Goal: Task Accomplishment & Management: Use online tool/utility

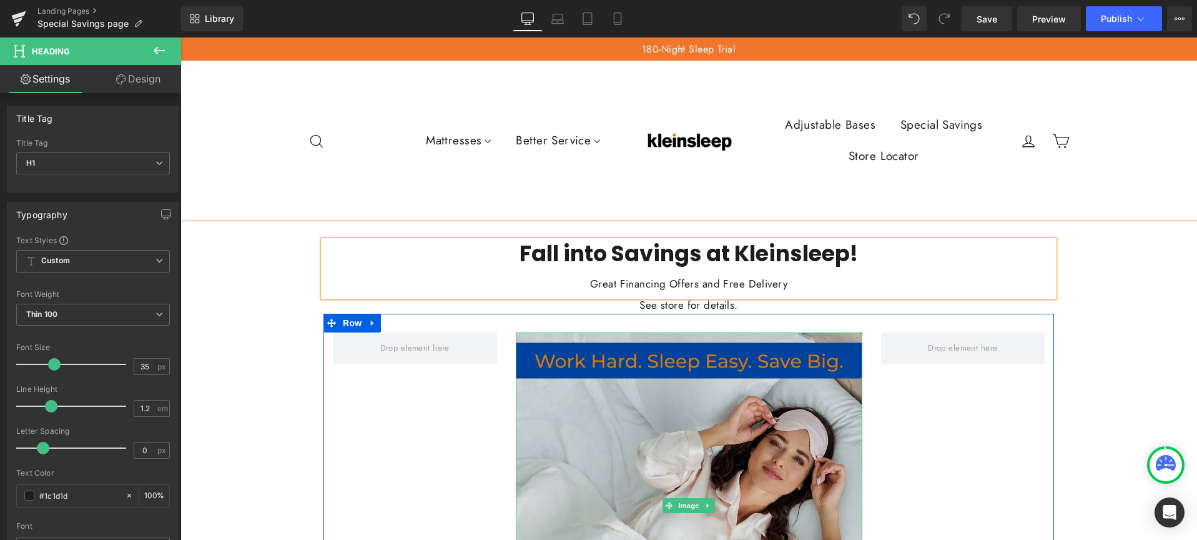
click at [716, 359] on img at bounding box center [689, 505] width 347 height 347
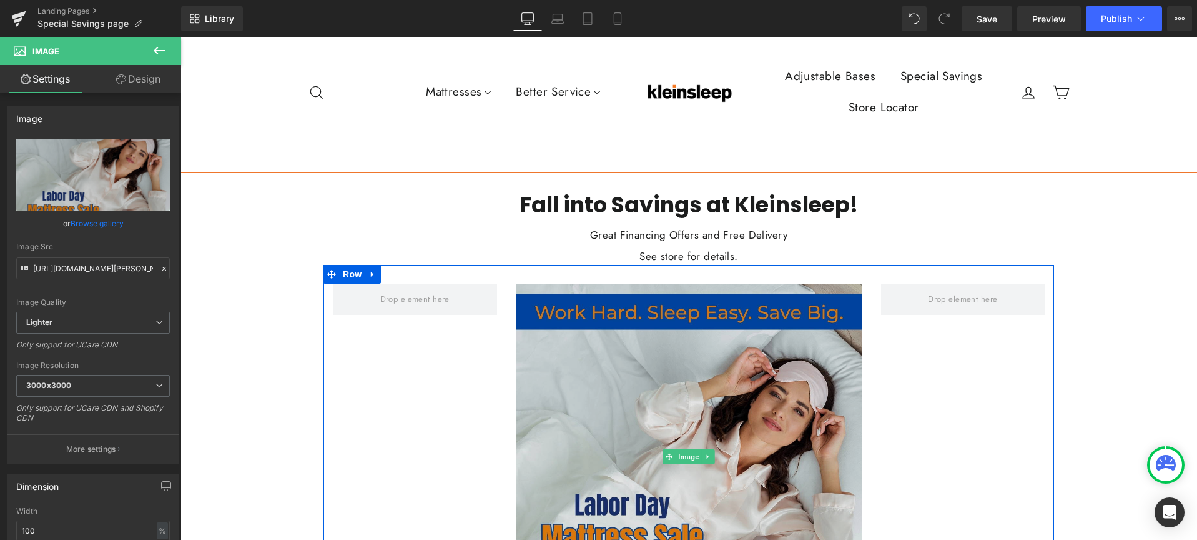
scroll to position [49, 0]
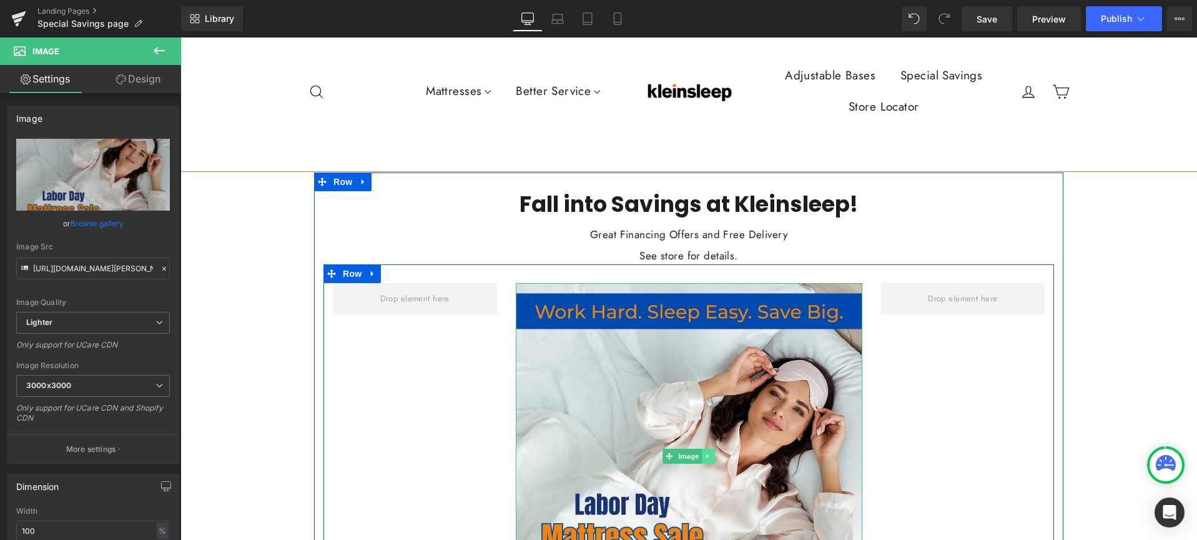
click at [705, 454] on icon at bounding box center [708, 455] width 7 height 7
click at [711, 453] on icon at bounding box center [714, 456] width 7 height 7
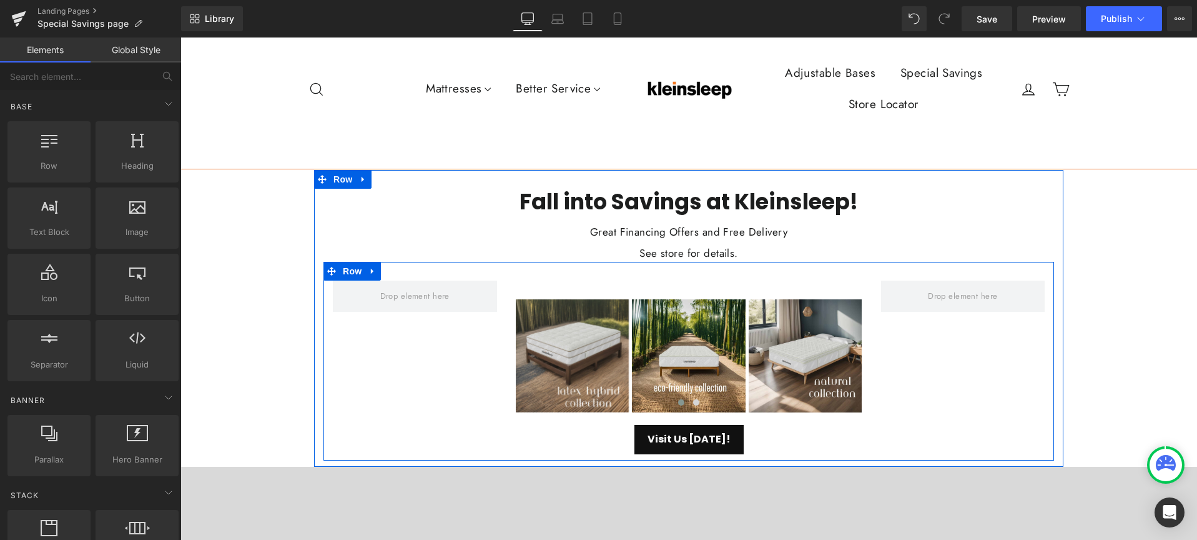
scroll to position [54, 0]
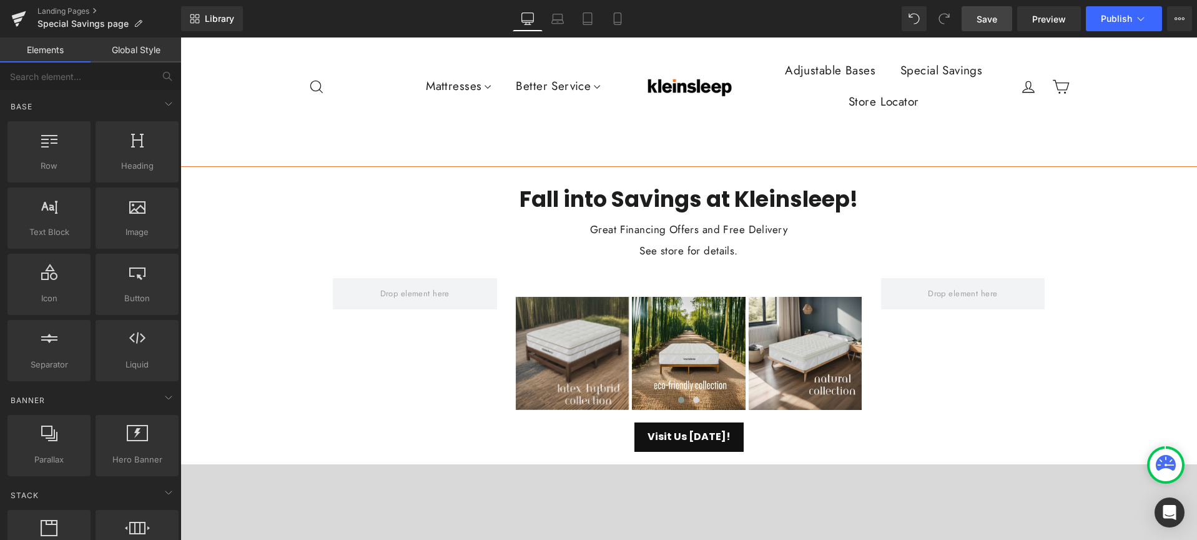
click at [984, 19] on span "Save" at bounding box center [987, 18] width 21 height 13
click at [1113, 21] on span "Publish" at bounding box center [1116, 19] width 31 height 10
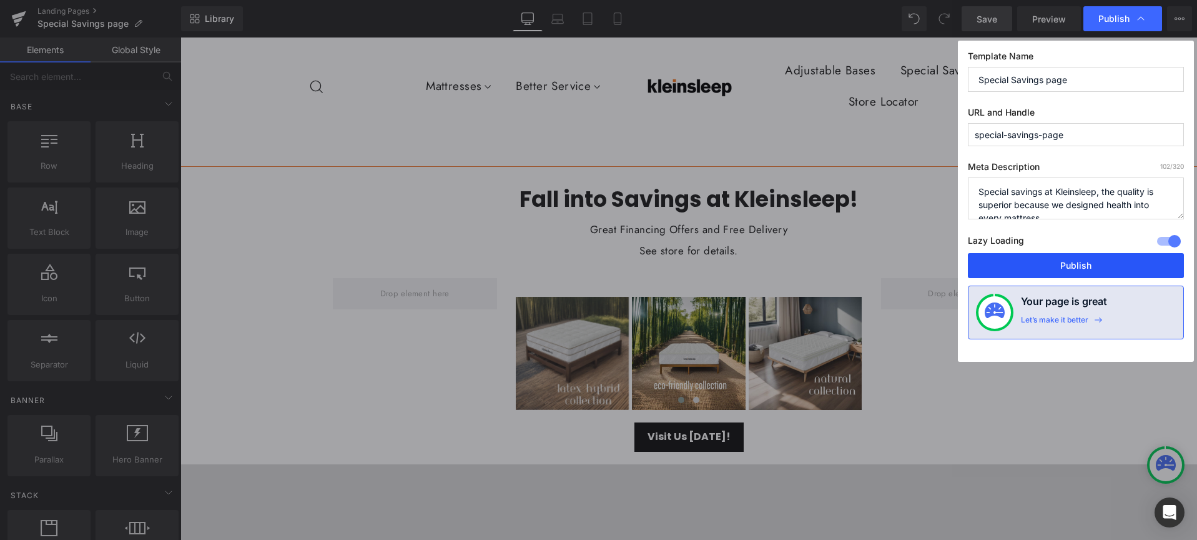
click at [1070, 265] on button "Publish" at bounding box center [1076, 265] width 216 height 25
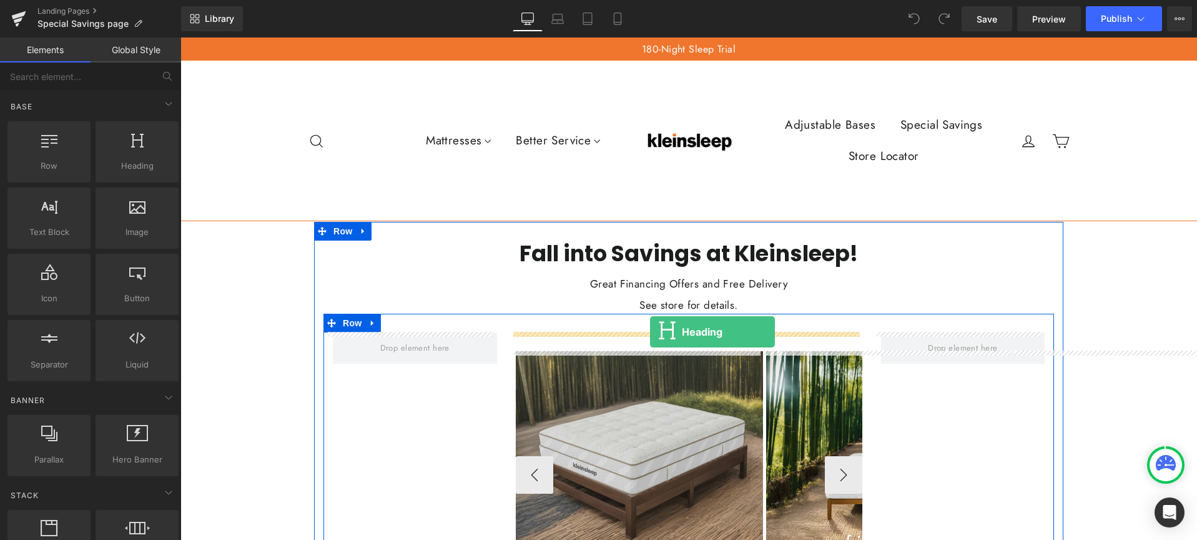
drag, startPoint x: 313, startPoint y: 192, endPoint x: 650, endPoint y: 332, distance: 364.9
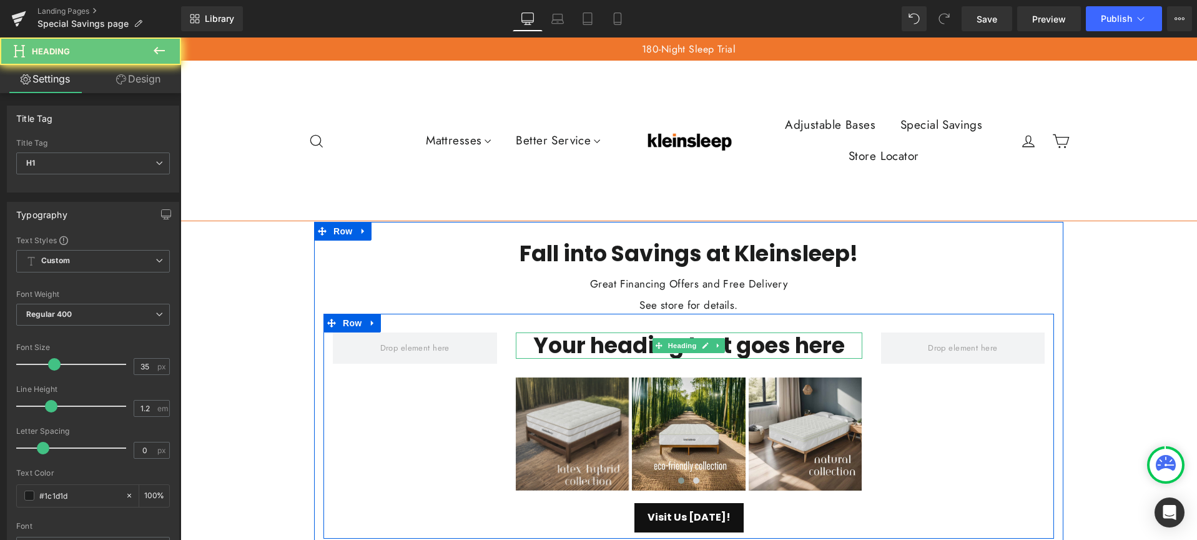
click at [639, 350] on h1 "Your heading text goes here" at bounding box center [689, 345] width 347 height 26
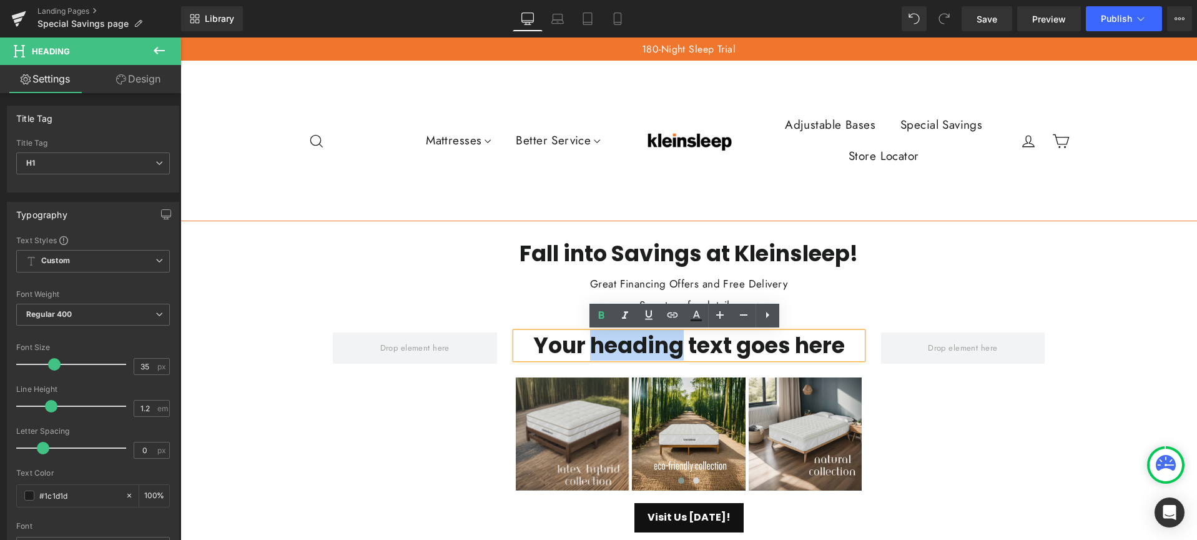
click at [639, 350] on h1 "Your heading text goes here" at bounding box center [689, 345] width 347 height 26
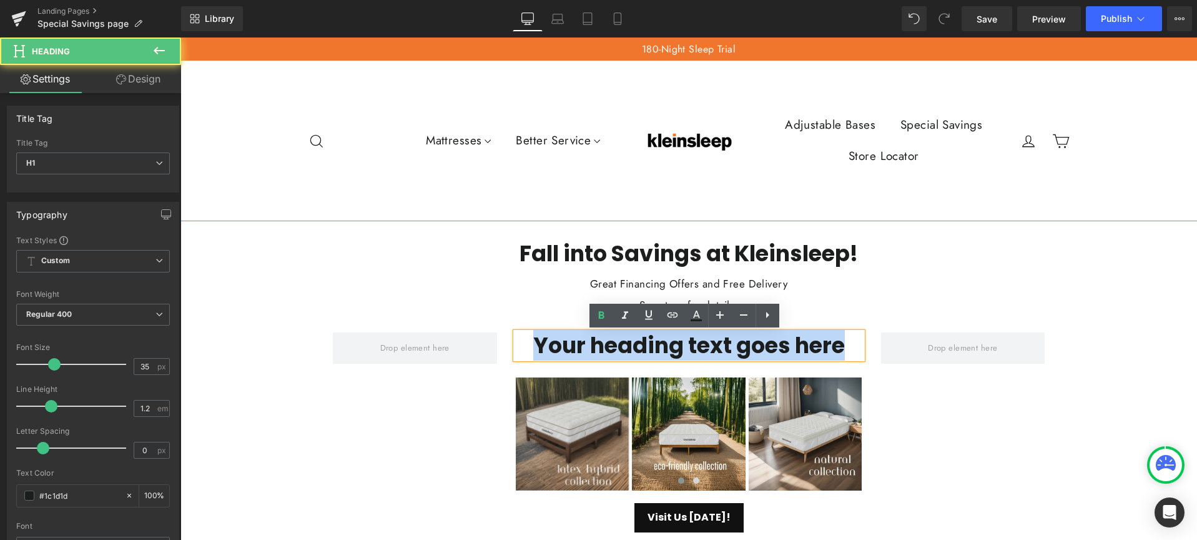
click at [639, 350] on h1 "Your heading text goes here" at bounding box center [689, 345] width 347 height 26
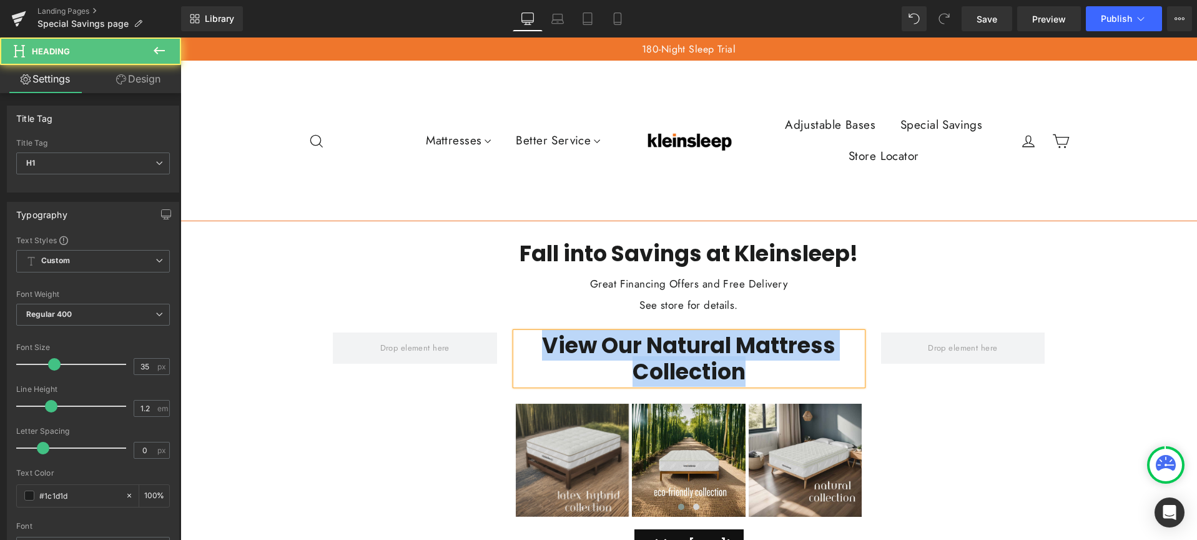
drag, startPoint x: 740, startPoint y: 362, endPoint x: 532, endPoint y: 352, distance: 208.9
click at [532, 352] on h1 "View Our Natural Mattress Collection" at bounding box center [689, 358] width 347 height 52
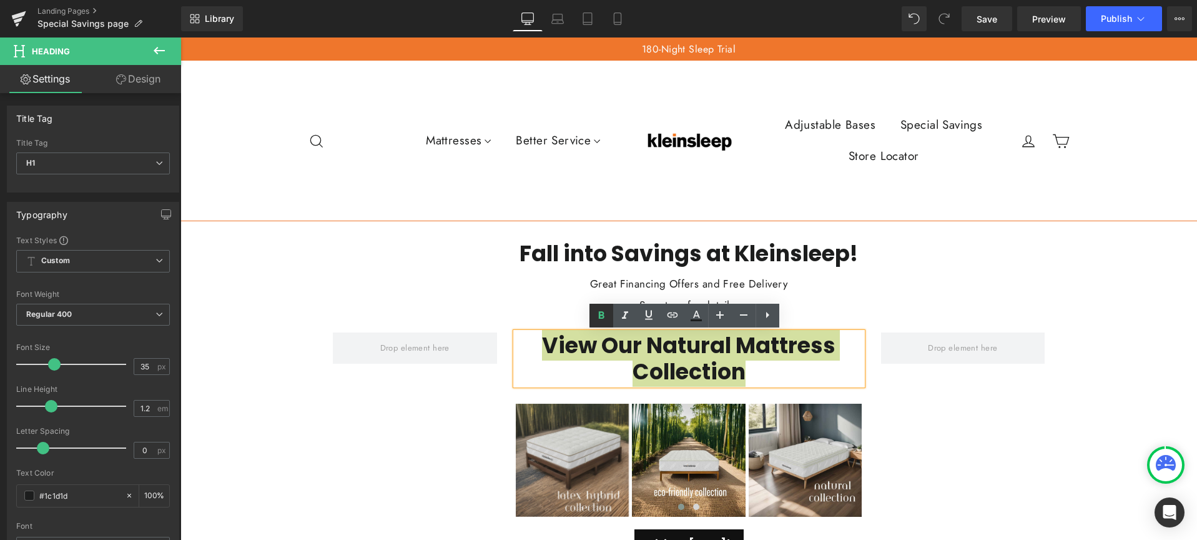
click at [601, 315] on icon at bounding box center [601, 314] width 6 height 7
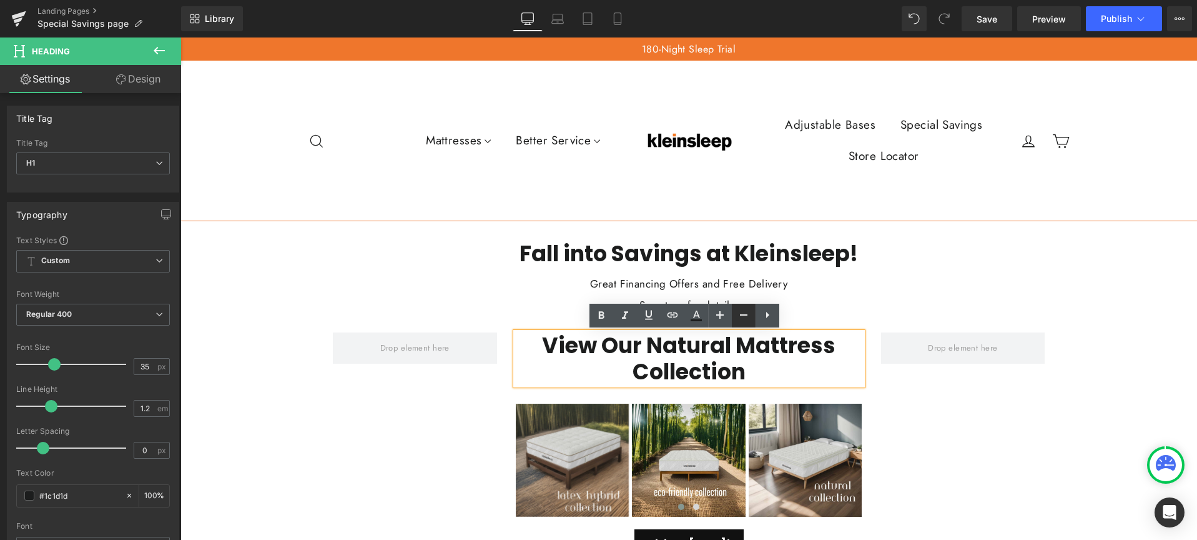
click at [744, 314] on icon at bounding box center [743, 314] width 7 height 1
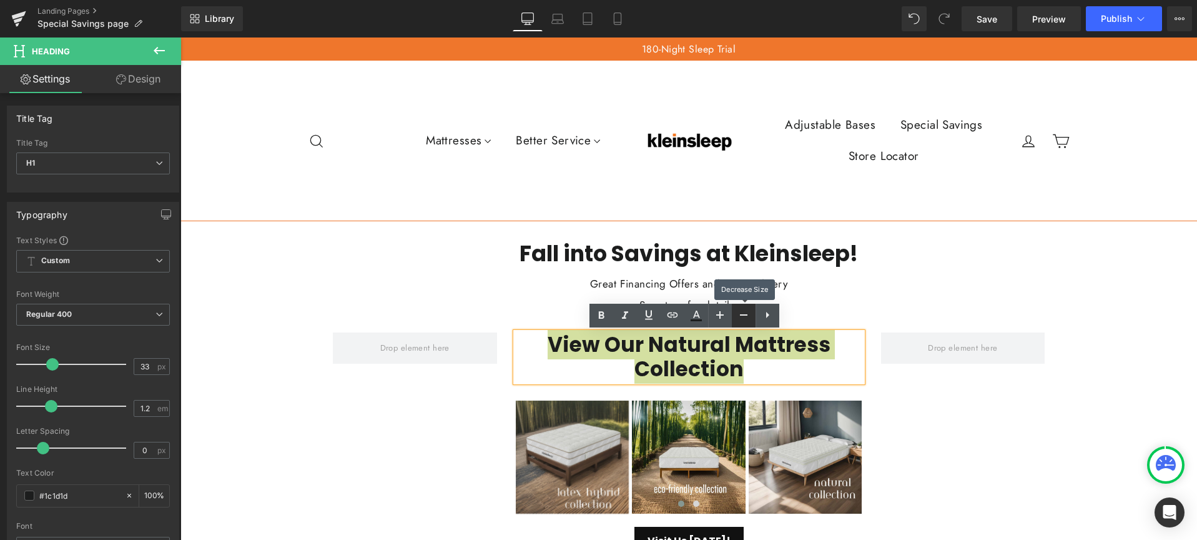
click at [744, 314] on icon at bounding box center [743, 314] width 7 height 1
type input "31"
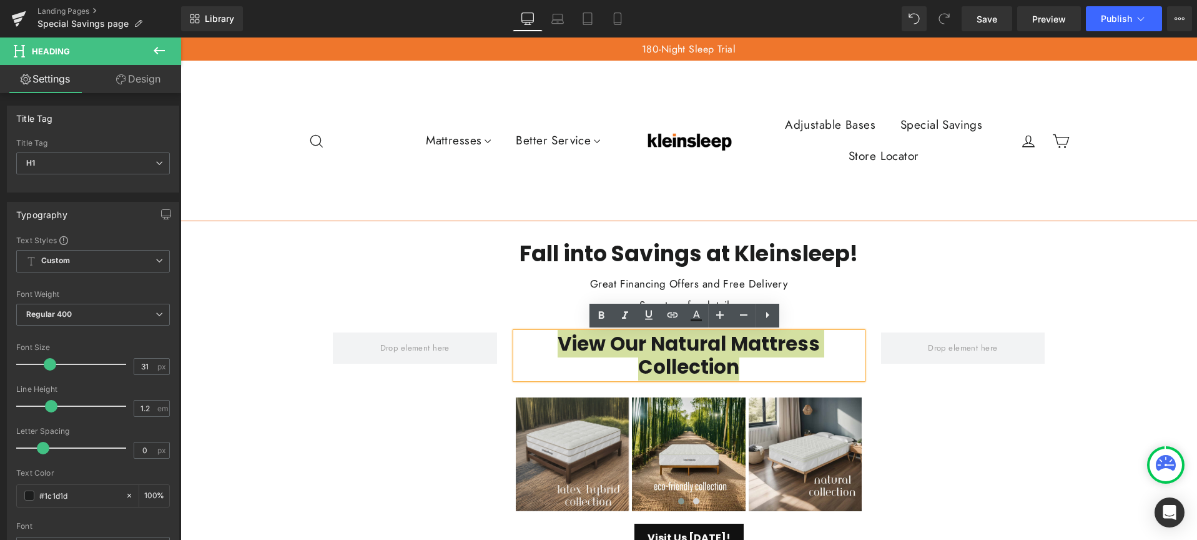
scroll to position [107, 0]
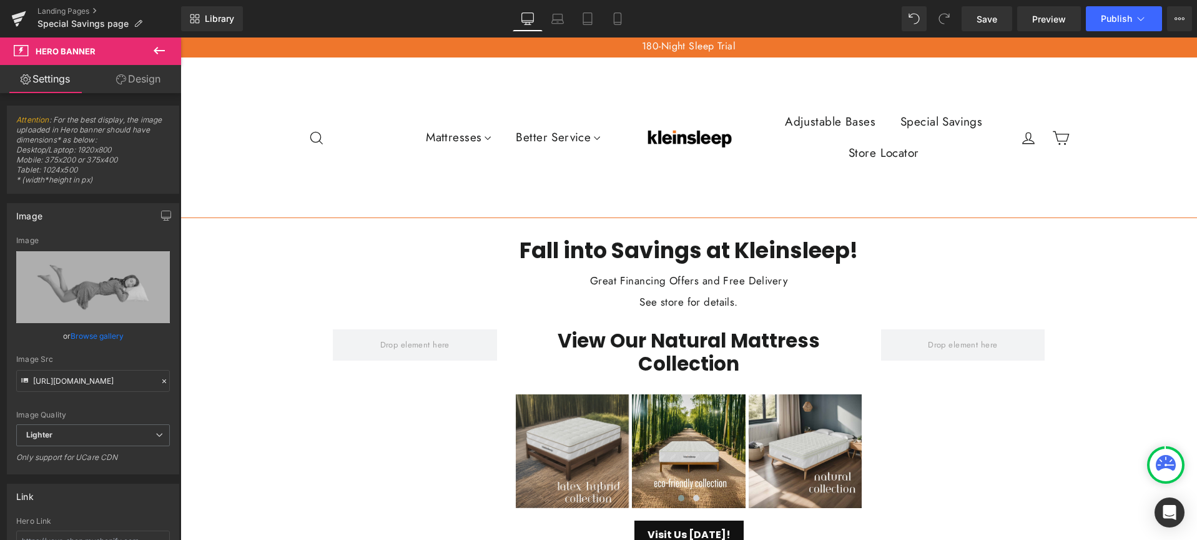
scroll to position [0, 0]
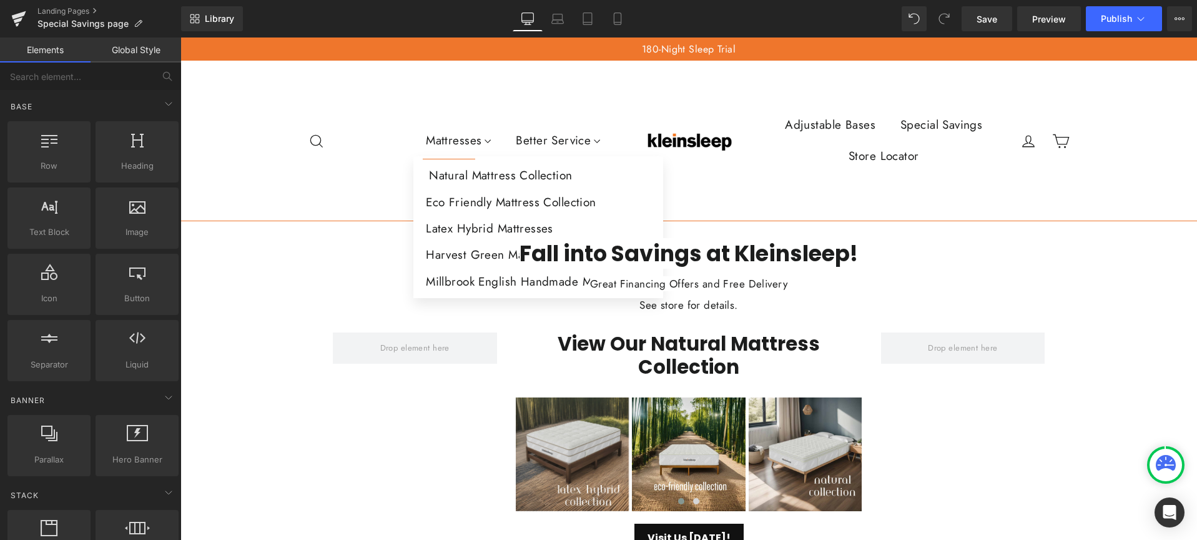
click at [468, 176] on link "Natural Mattress Collection" at bounding box center [538, 175] width 250 height 26
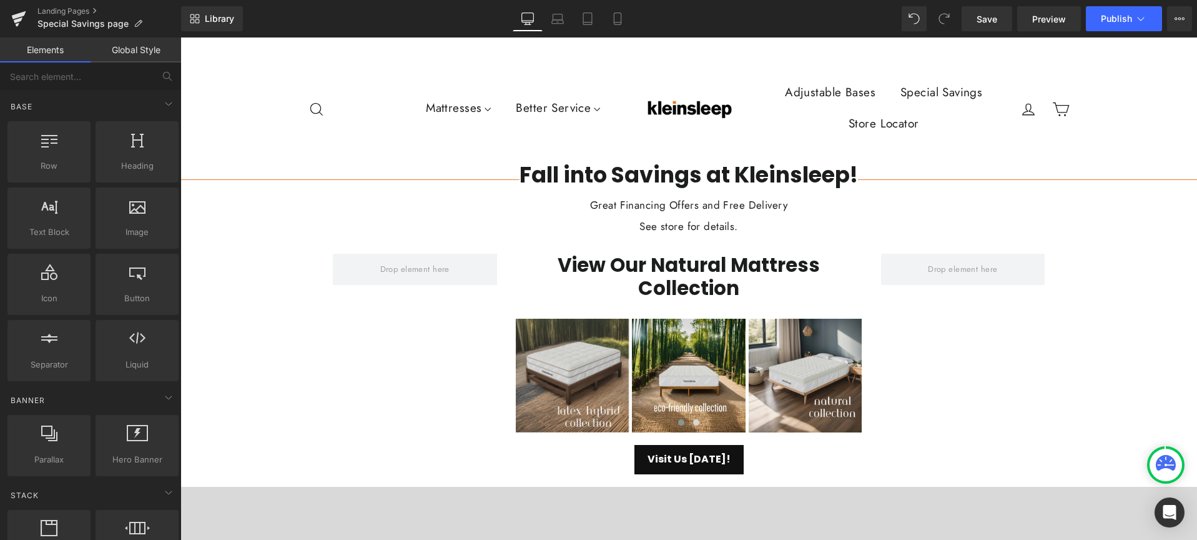
scroll to position [51, 0]
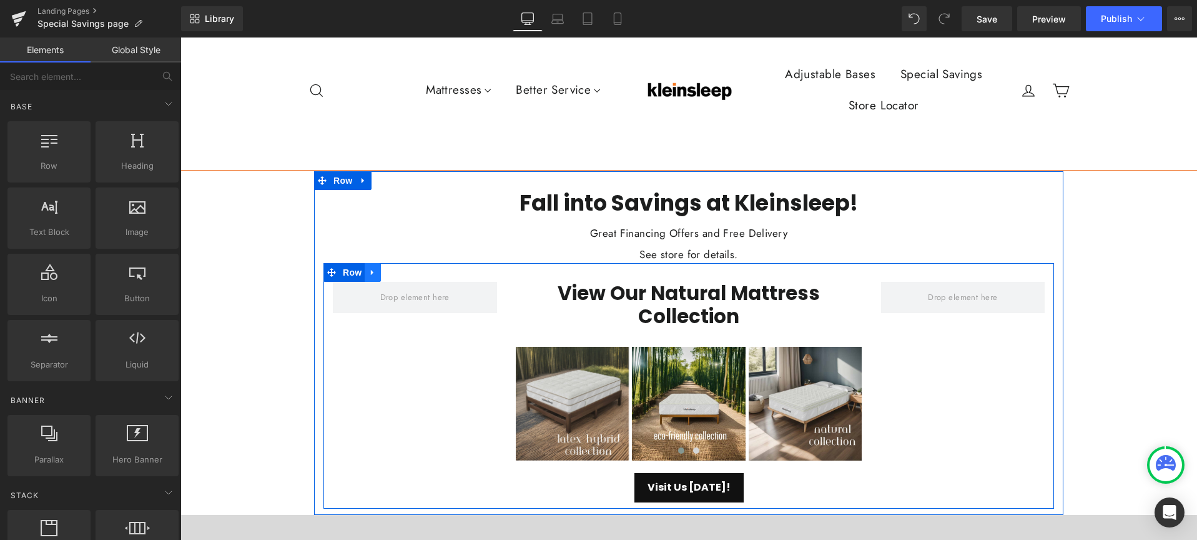
click at [371, 272] on icon at bounding box center [372, 272] width 2 height 6
click at [401, 272] on icon at bounding box center [405, 272] width 9 height 9
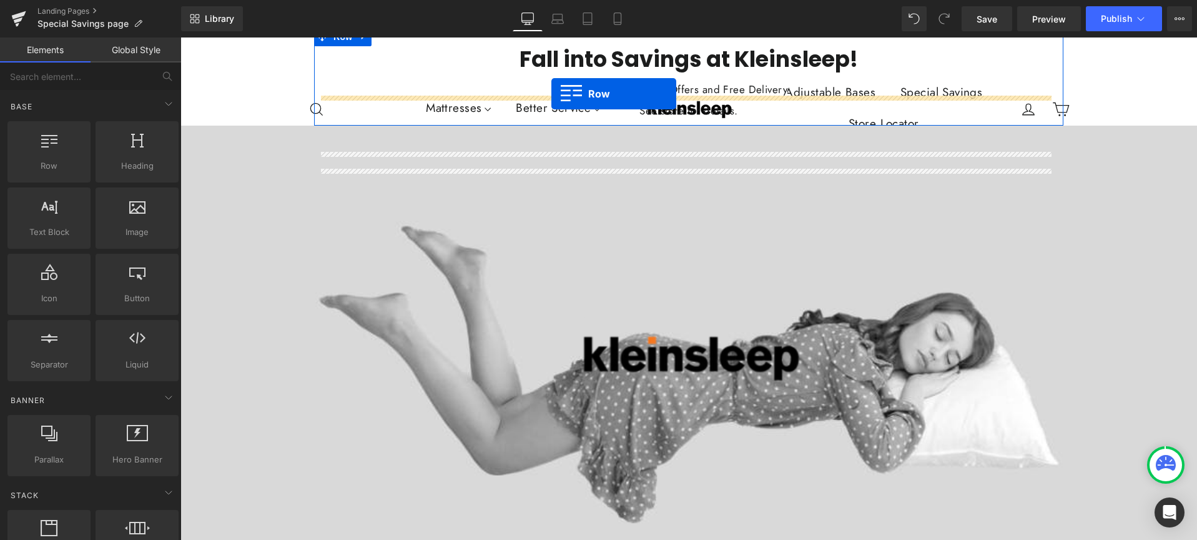
scroll to position [144, 0]
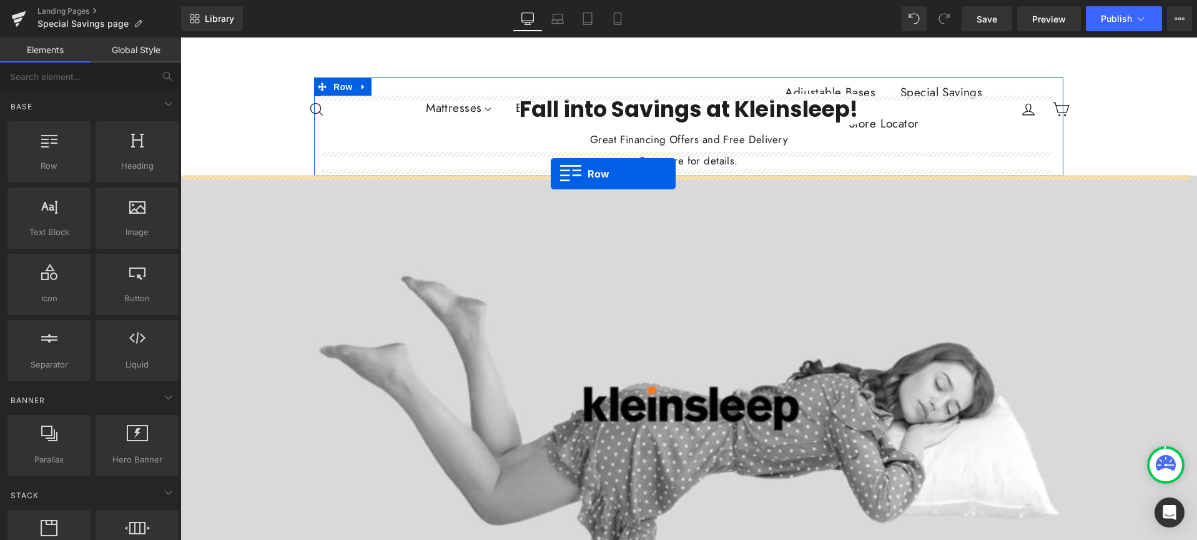
drag, startPoint x: 317, startPoint y: 272, endPoint x: 551, endPoint y: 174, distance: 254.2
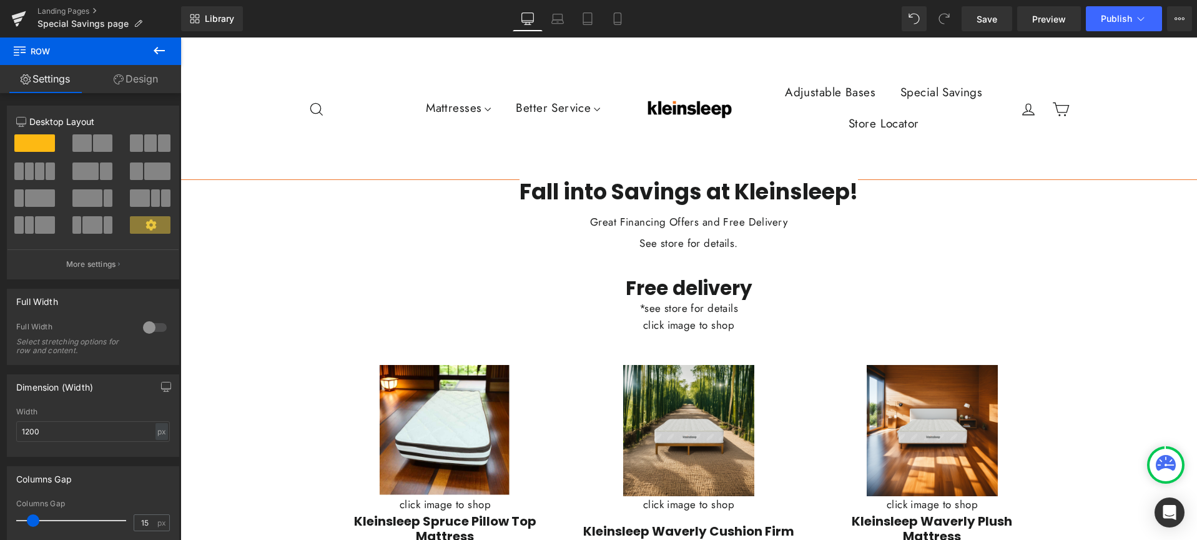
scroll to position [61, 0]
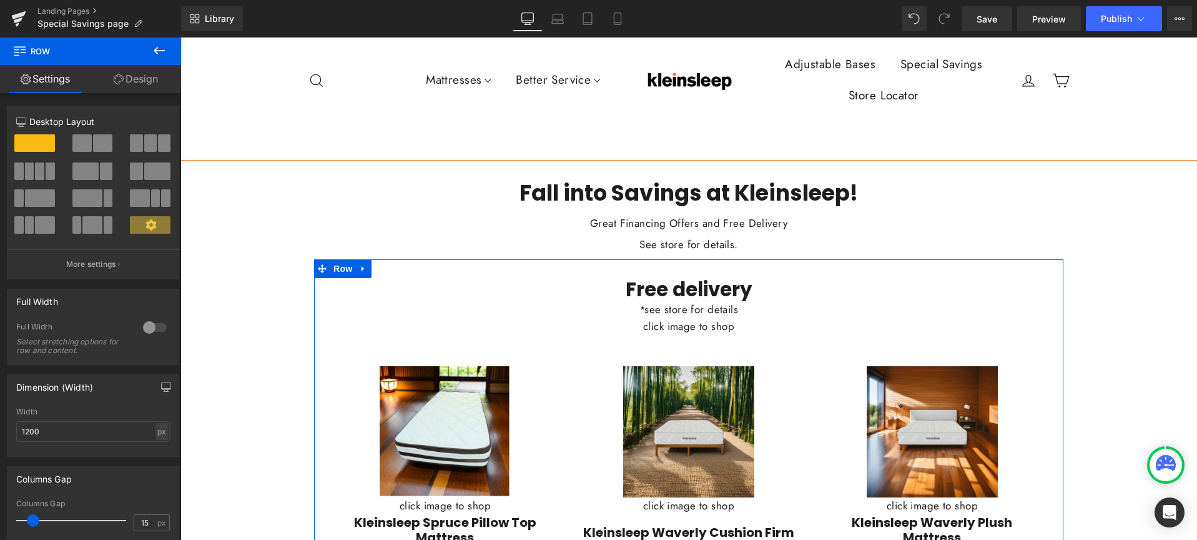
click at [499, 305] on div "*see store for details" at bounding box center [689, 309] width 731 height 17
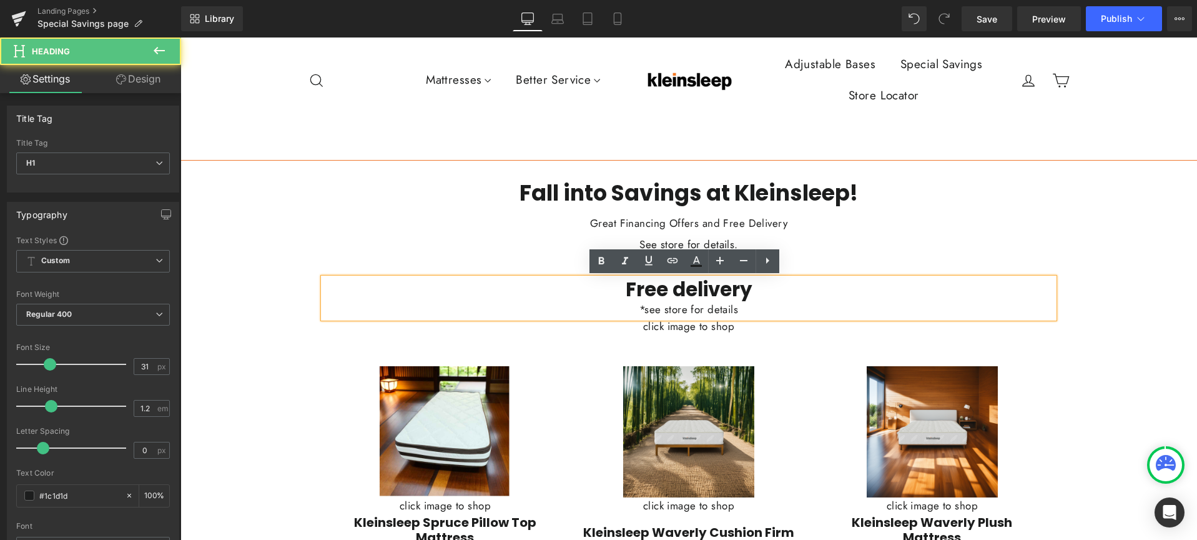
click at [361, 289] on h1 "Free delivery" at bounding box center [689, 289] width 731 height 23
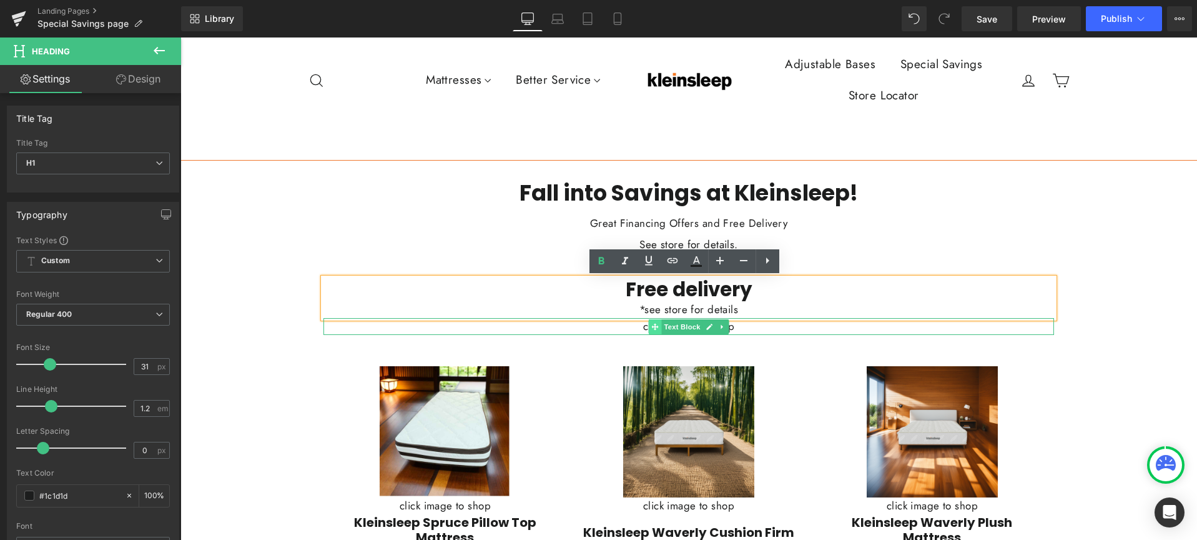
click at [651, 325] on icon at bounding box center [654, 326] width 7 height 7
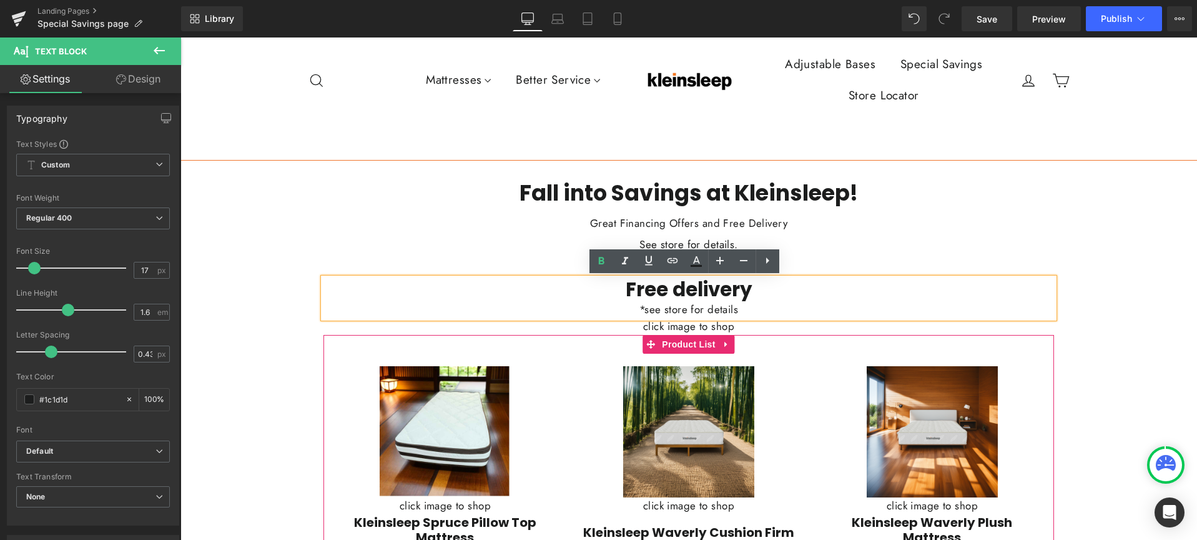
click at [410, 345] on div "Save 20% (P) Image" at bounding box center [689, 471] width 731 height 272
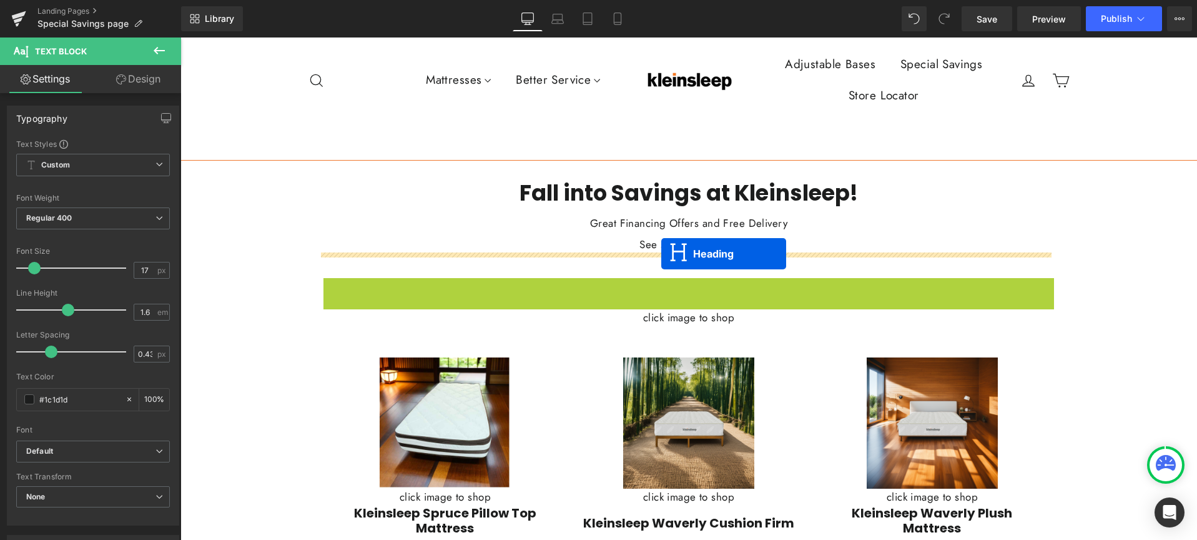
drag, startPoint x: 654, startPoint y: 297, endPoint x: 661, endPoint y: 254, distance: 43.7
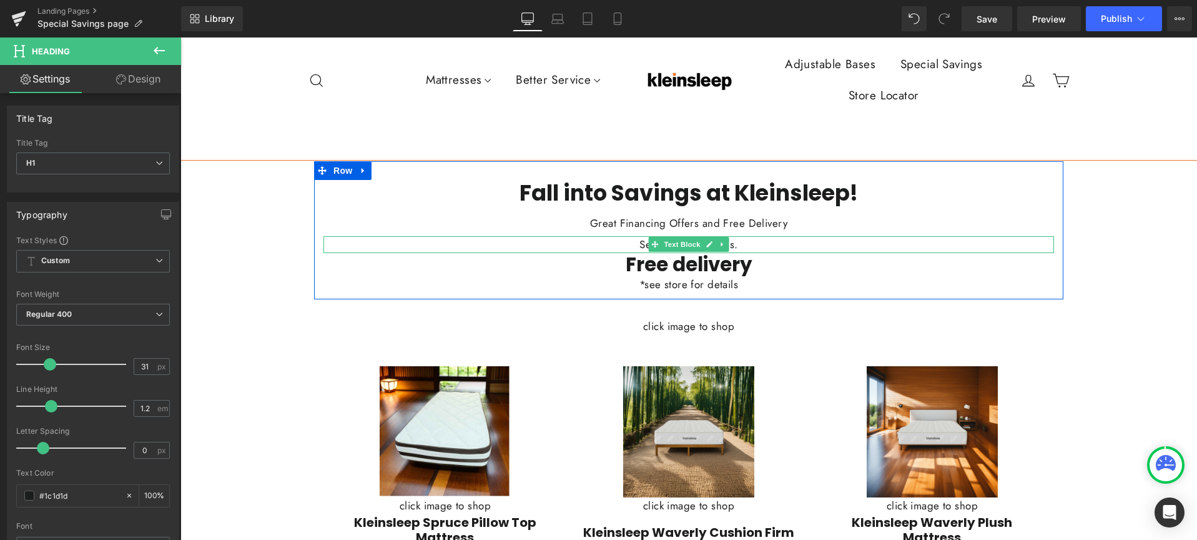
click at [749, 244] on p "See store for details." at bounding box center [689, 244] width 731 height 17
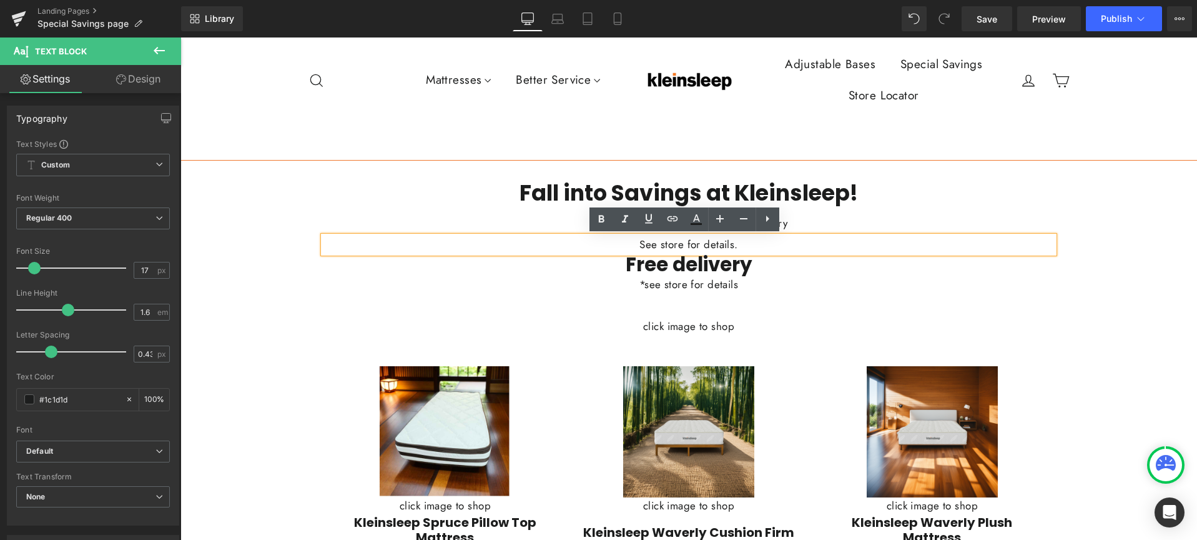
click at [771, 245] on p "See store for details." at bounding box center [689, 244] width 731 height 17
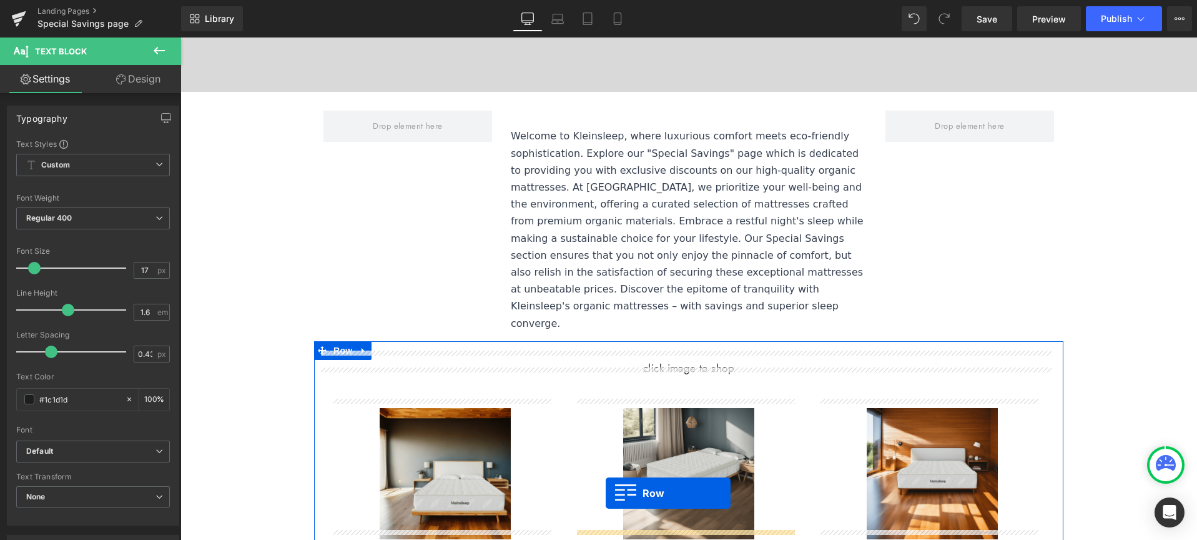
scroll to position [838, 0]
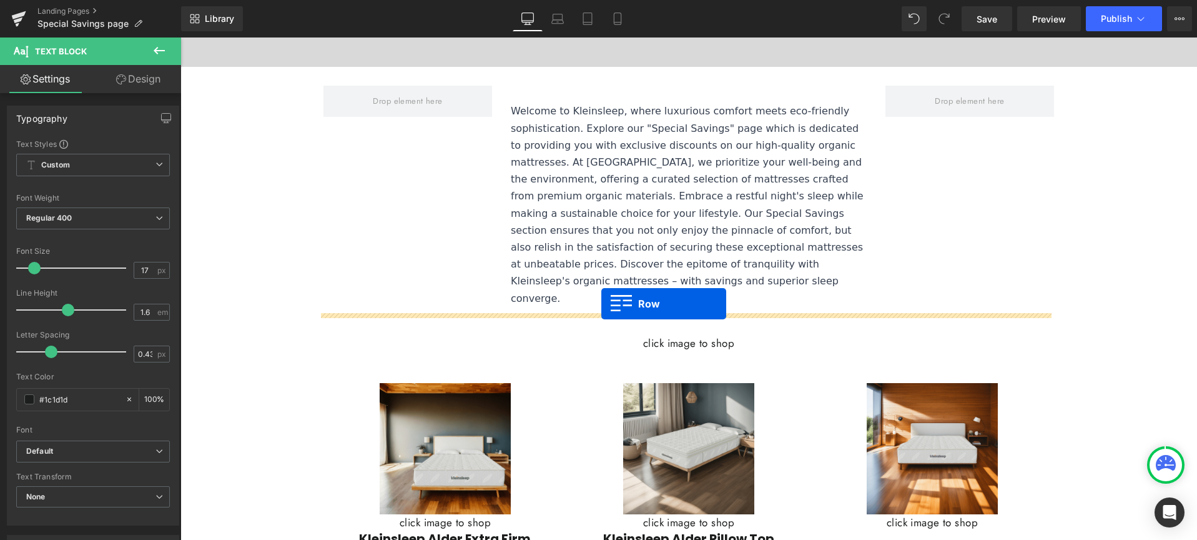
drag, startPoint x: 317, startPoint y: 324, endPoint x: 603, endPoint y: 304, distance: 287.4
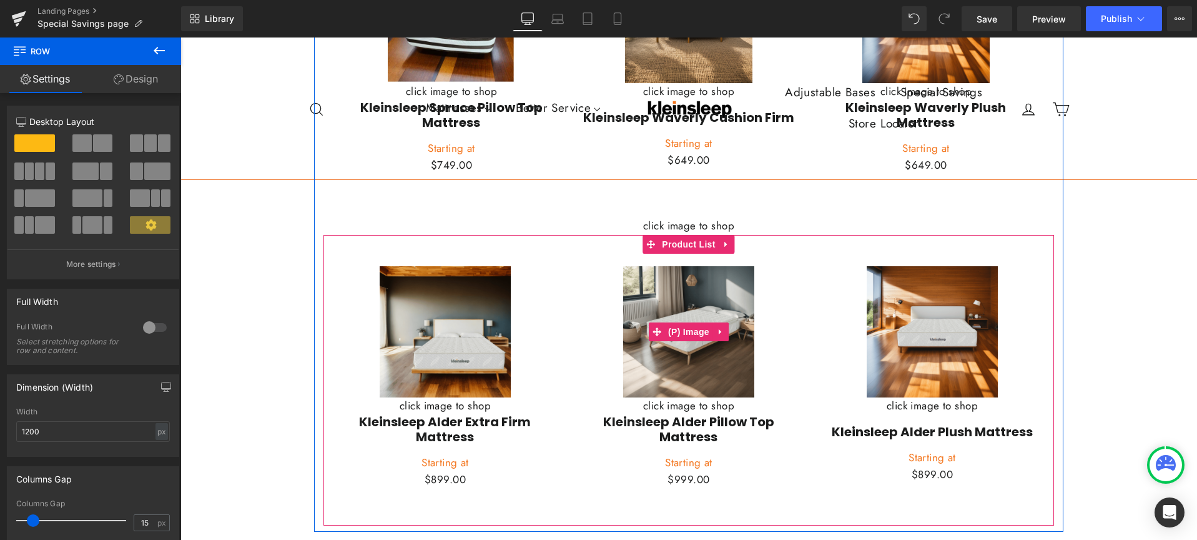
scroll to position [1290, 0]
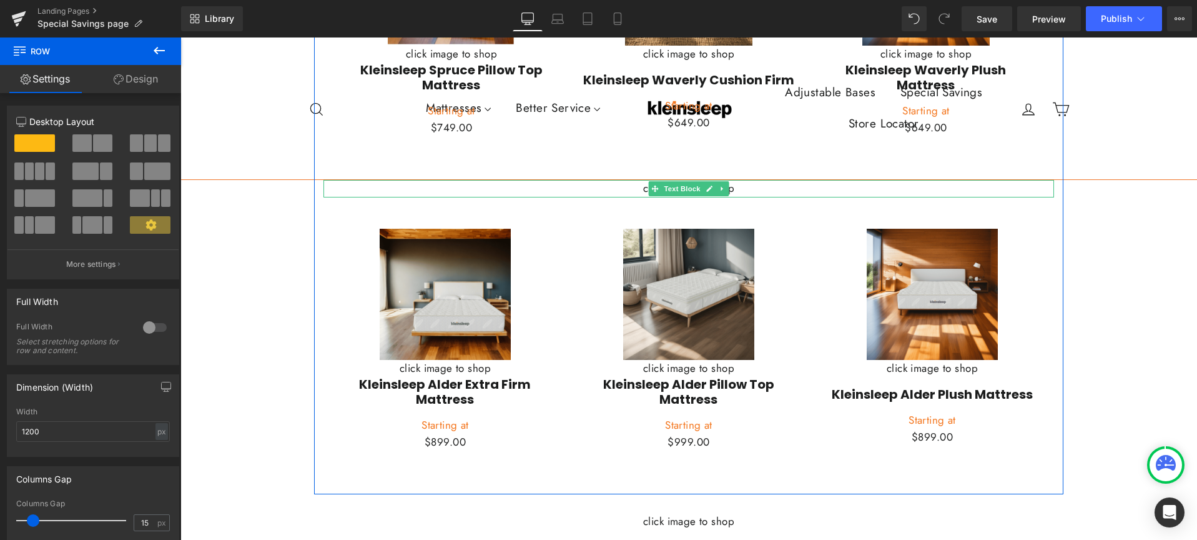
click at [746, 180] on p "click image to shop" at bounding box center [689, 188] width 731 height 17
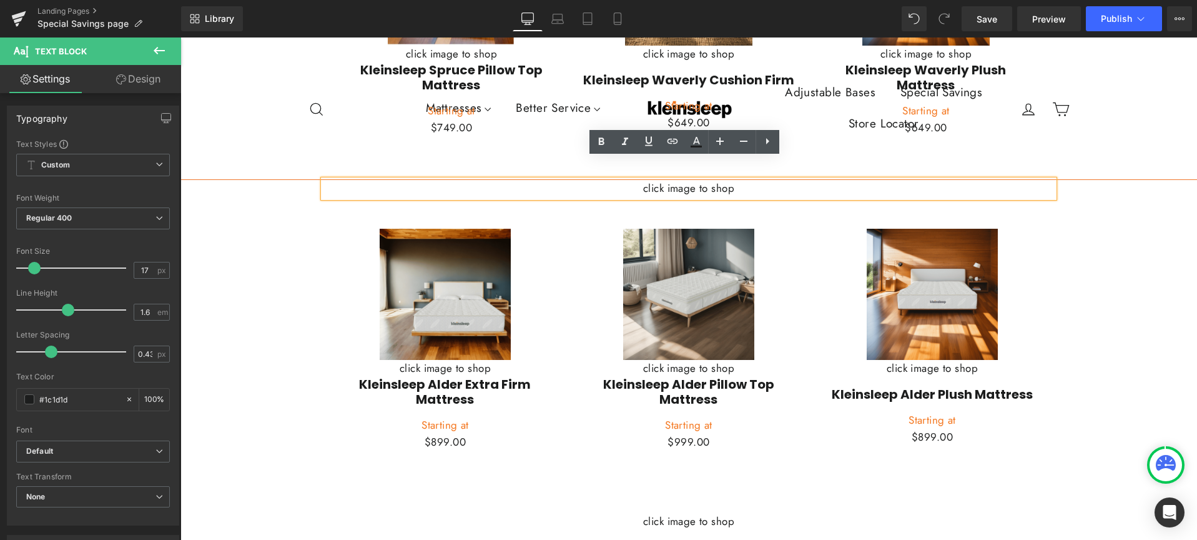
click at [671, 229] on img at bounding box center [688, 294] width 131 height 131
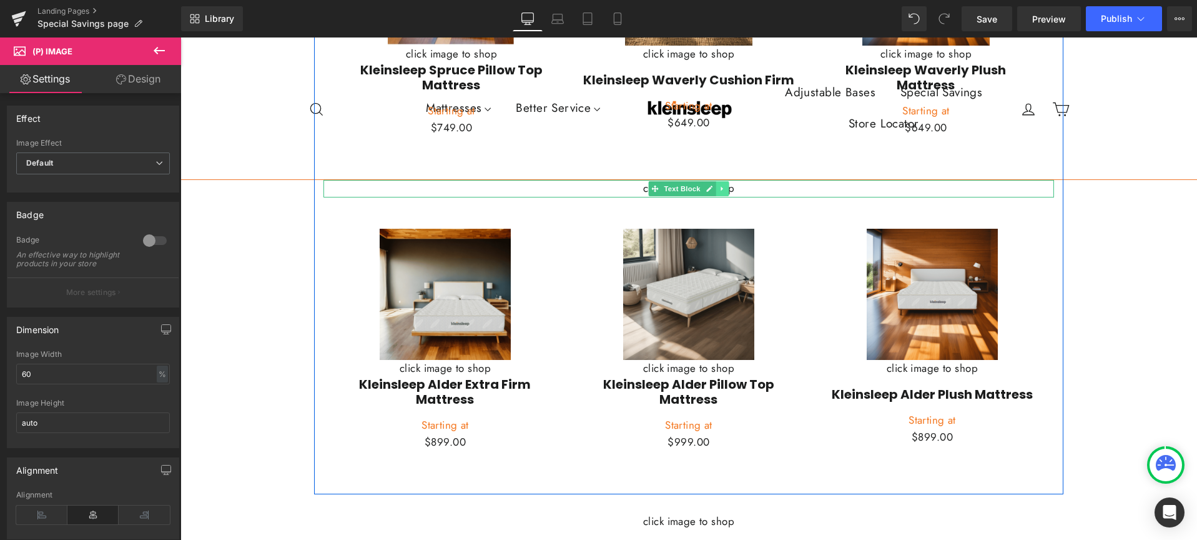
click at [721, 187] on icon at bounding box center [722, 189] width 2 height 4
click at [726, 185] on icon at bounding box center [729, 188] width 7 height 7
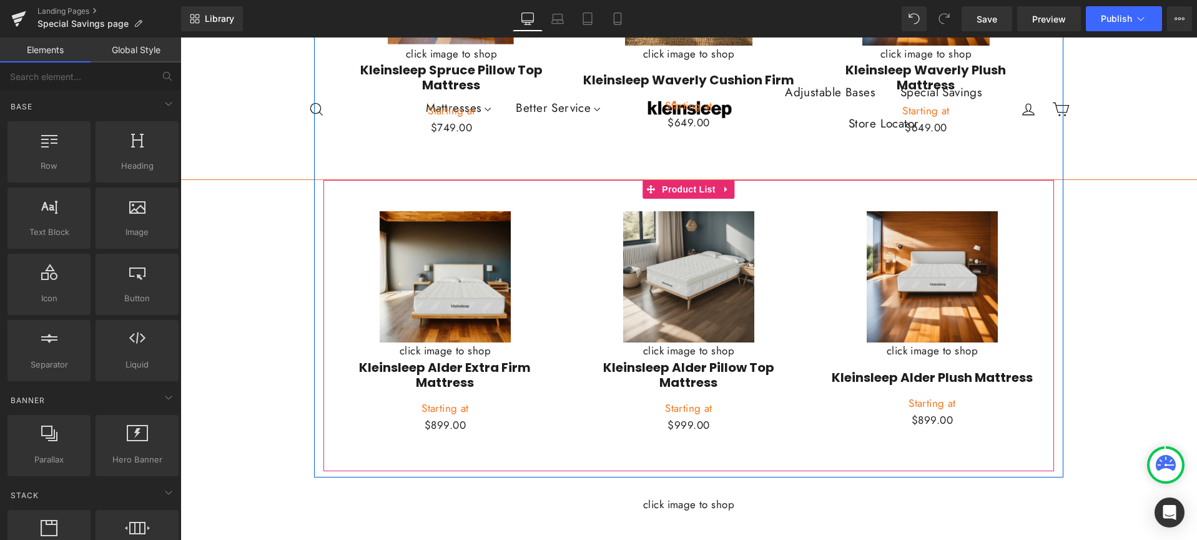
scroll to position [1271, 0]
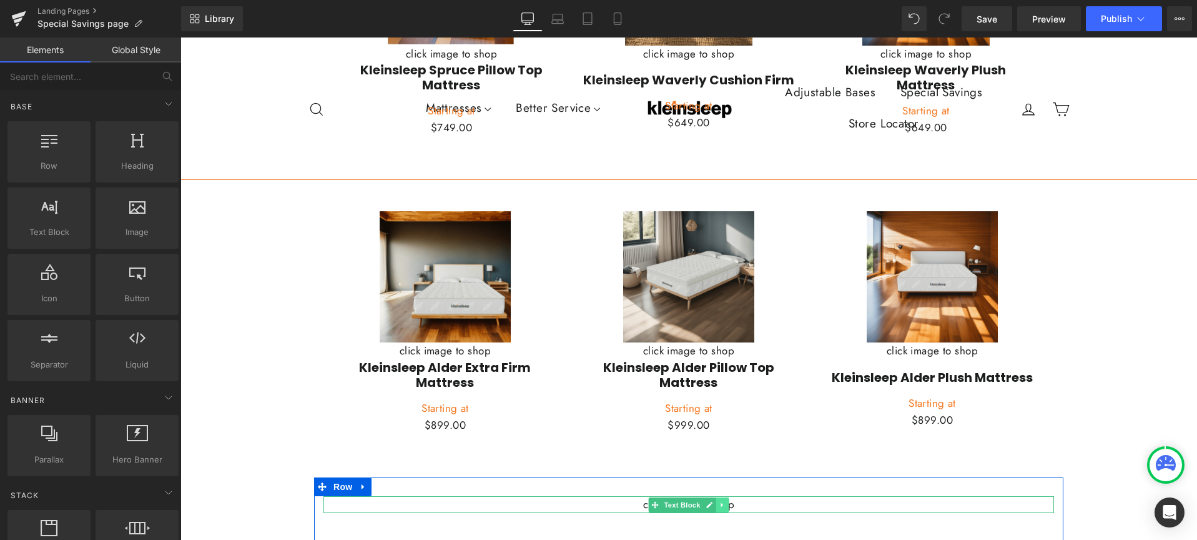
click at [719, 501] on icon at bounding box center [722, 504] width 7 height 7
click at [726, 501] on icon at bounding box center [729, 504] width 7 height 7
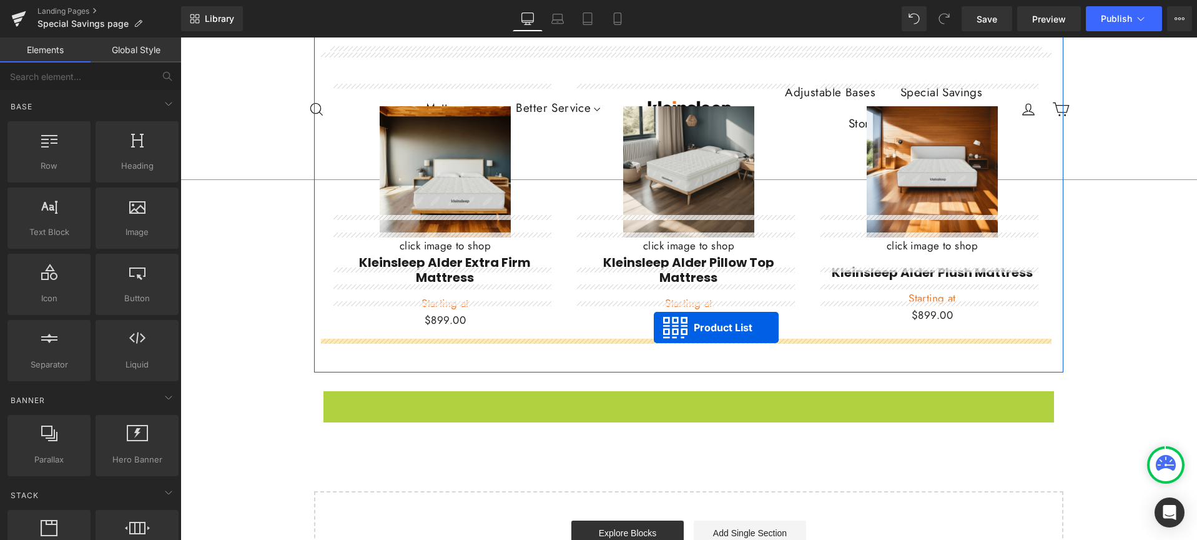
scroll to position [1378, 0]
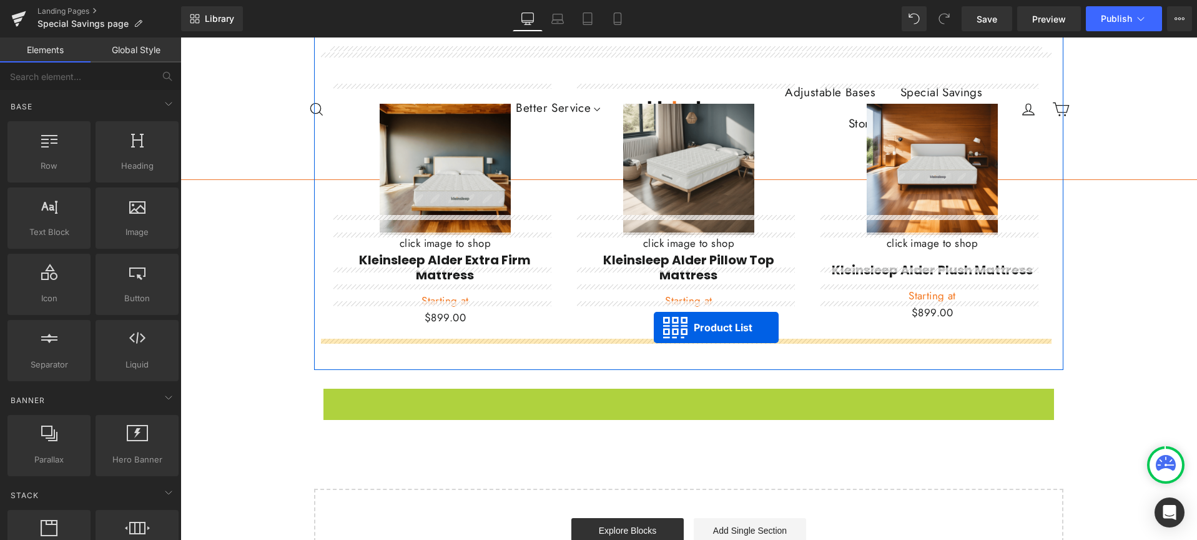
drag, startPoint x: 645, startPoint y: 375, endPoint x: 654, endPoint y: 328, distance: 48.4
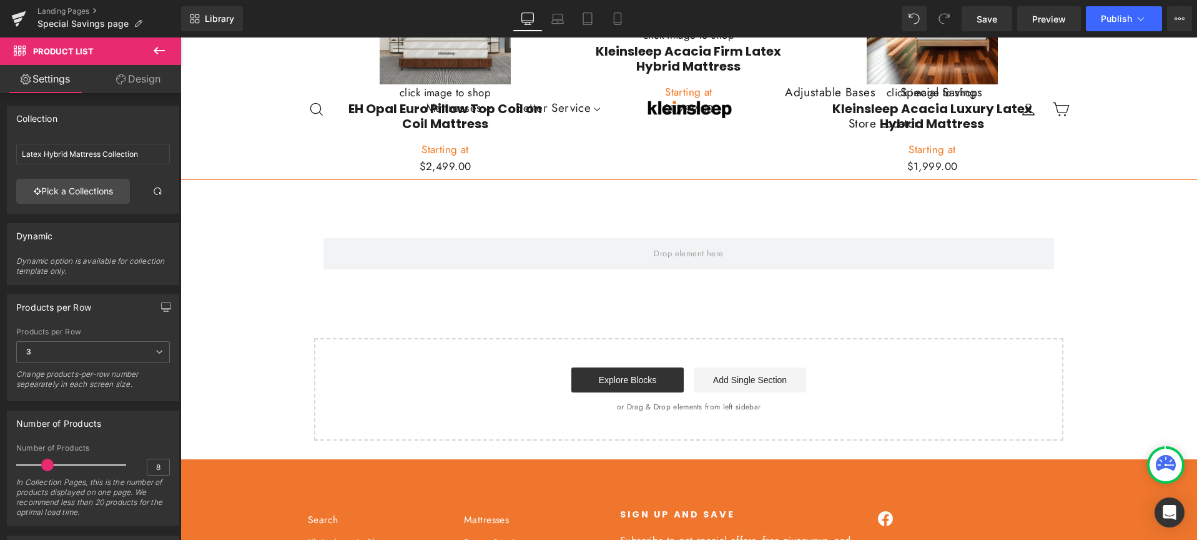
scroll to position [1818, 0]
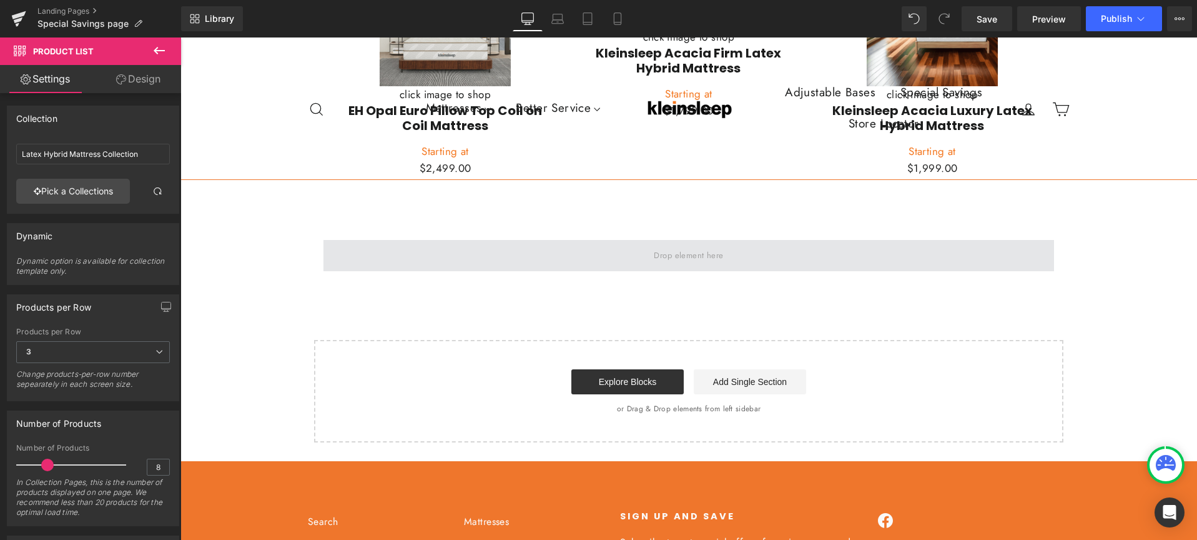
click at [469, 240] on span at bounding box center [689, 255] width 731 height 31
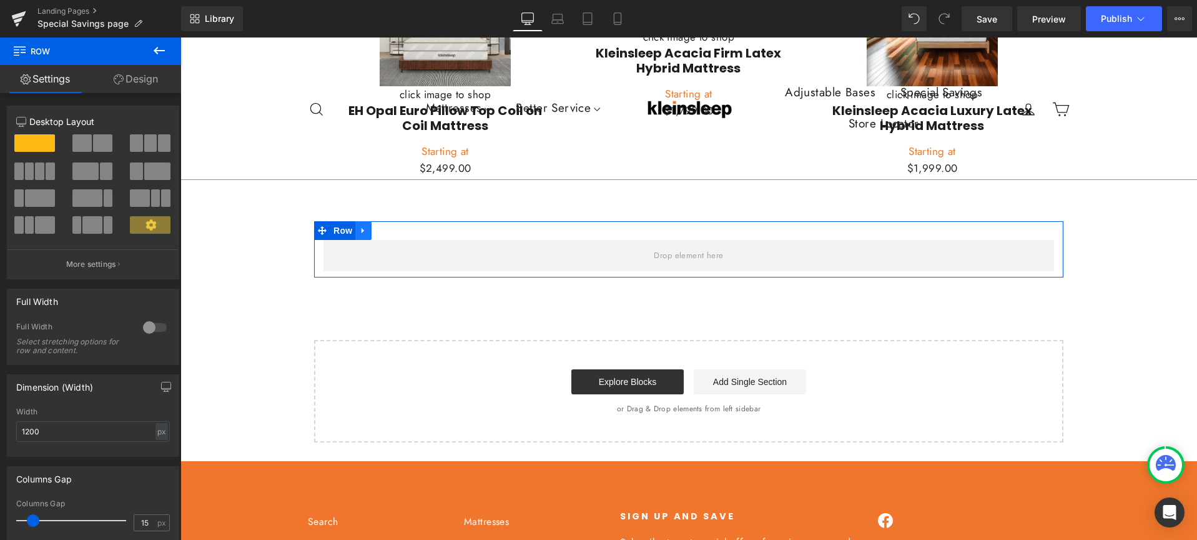
click at [362, 227] on icon at bounding box center [363, 230] width 2 height 6
drag, startPoint x: 390, startPoint y: 203, endPoint x: 414, endPoint y: 204, distance: 24.4
click at [392, 226] on icon at bounding box center [396, 230] width 9 height 9
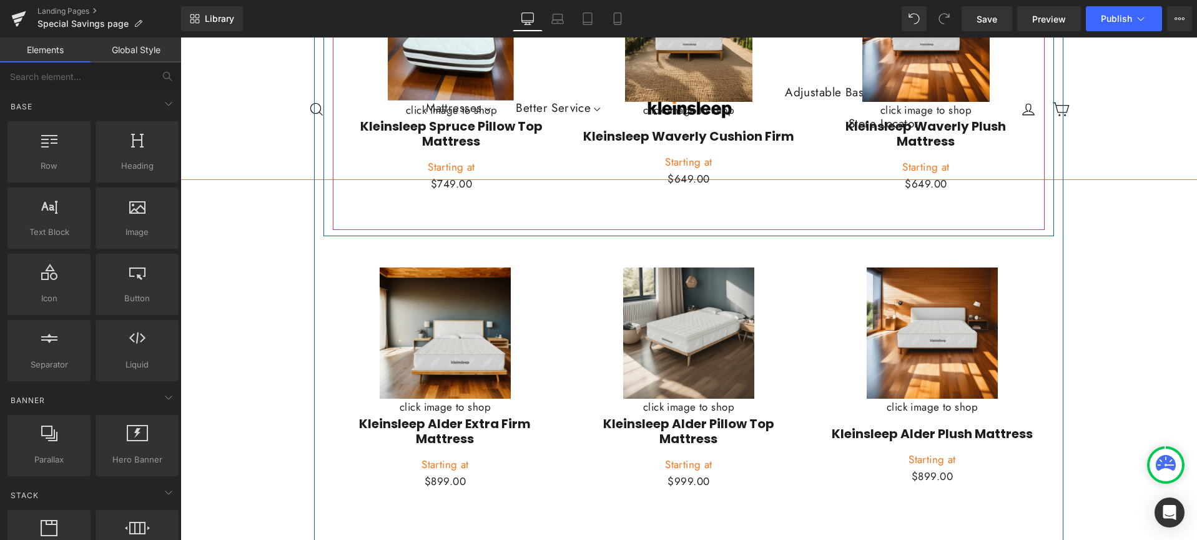
scroll to position [1254, 0]
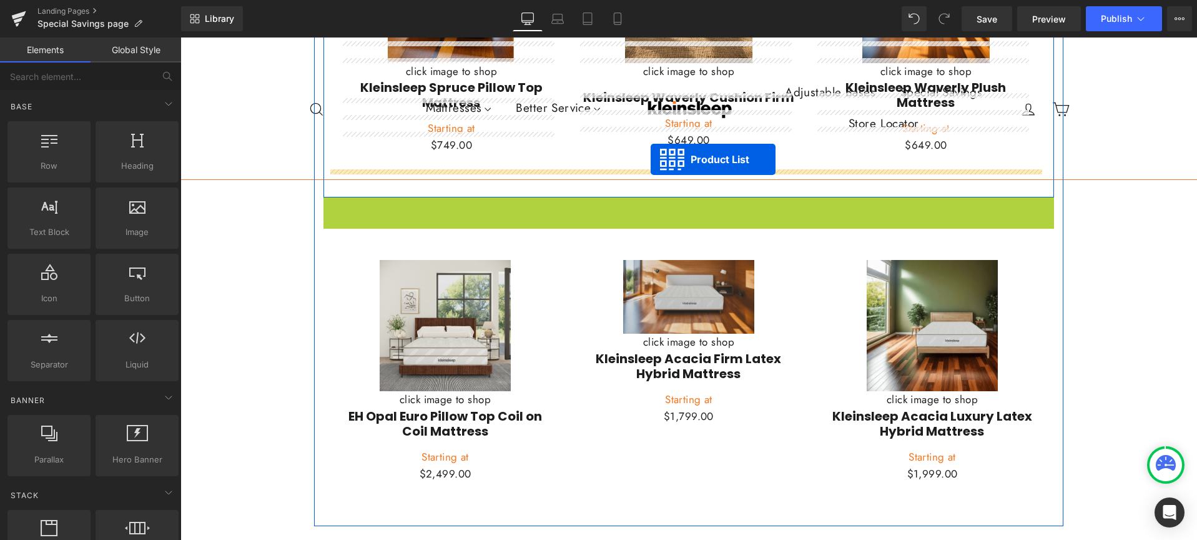
drag, startPoint x: 644, startPoint y: 184, endPoint x: 651, endPoint y: 159, distance: 25.3
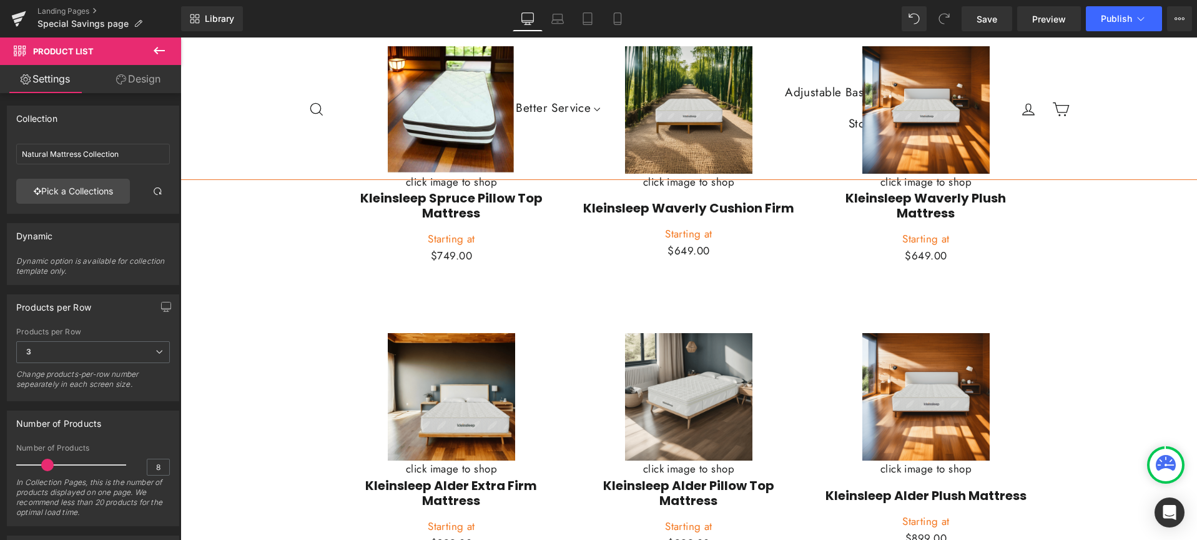
scroll to position [1175, 0]
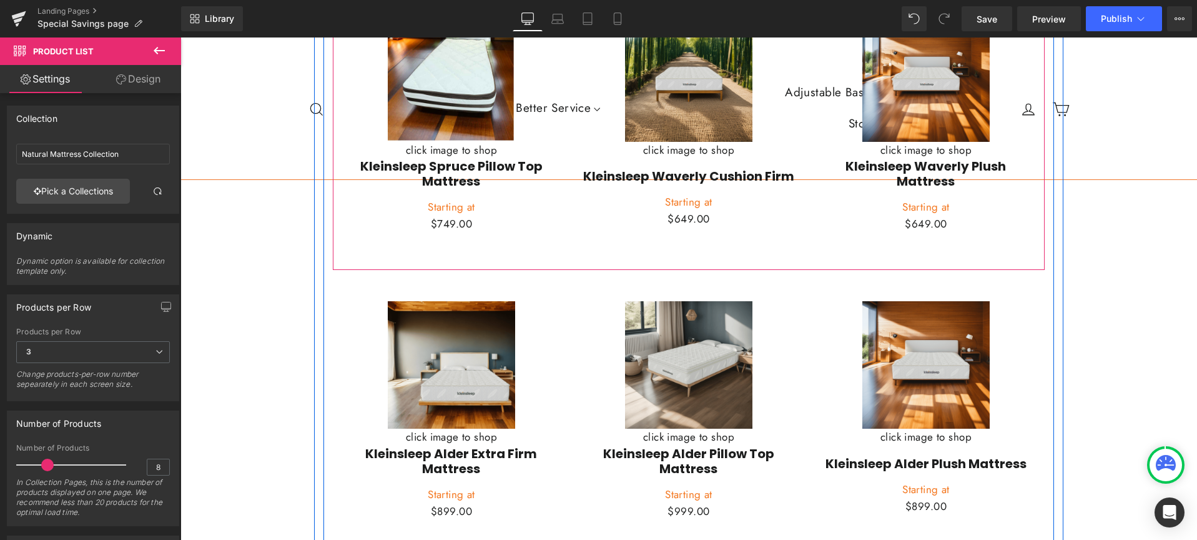
click at [693, 233] on div "Save 20%" at bounding box center [689, 126] width 712 height 287
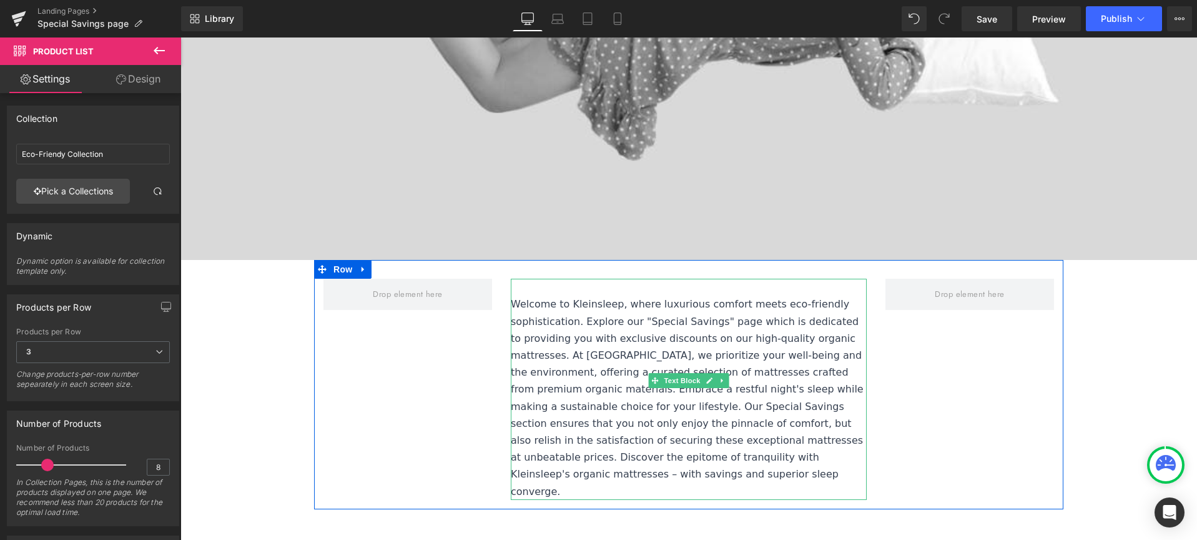
scroll to position [593, 0]
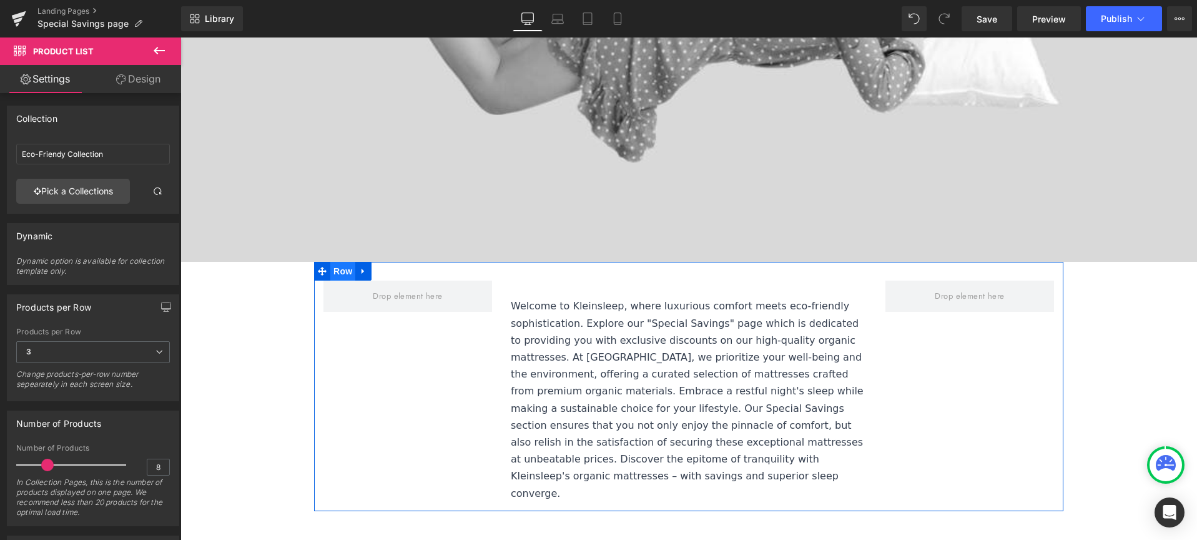
click at [349, 269] on span "Row" at bounding box center [342, 271] width 25 height 19
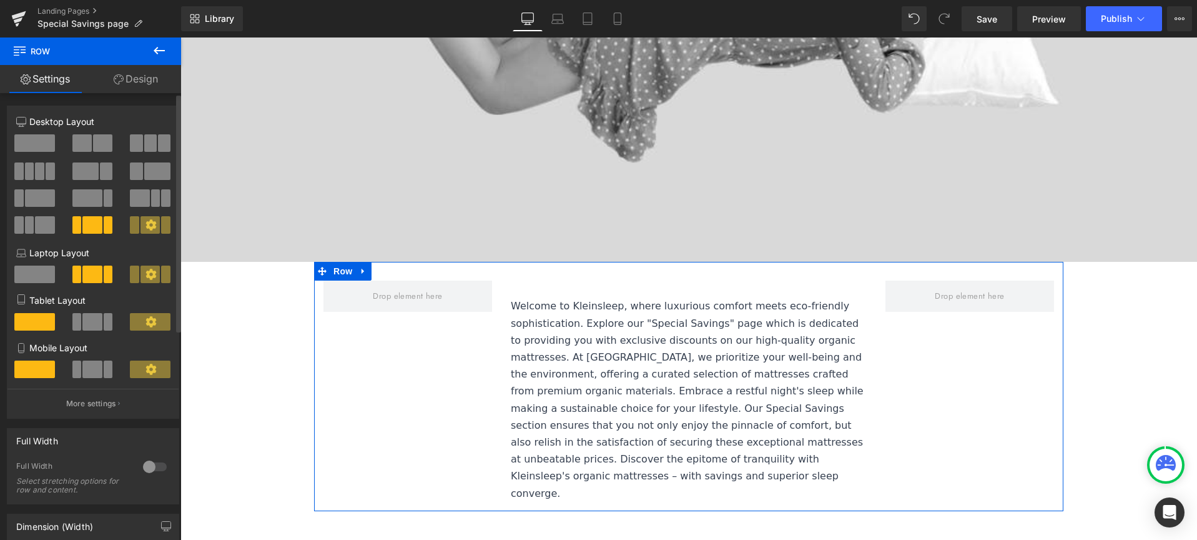
drag, startPoint x: 18, startPoint y: 136, endPoint x: 43, endPoint y: 139, distance: 25.1
click at [18, 136] on span at bounding box center [34, 142] width 41 height 17
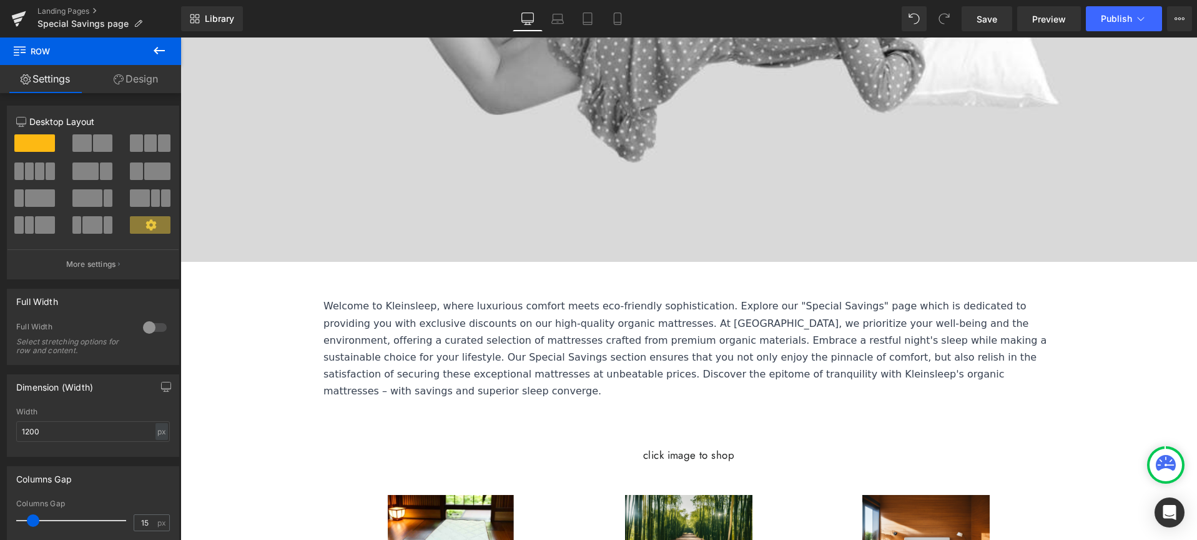
click at [155, 49] on icon at bounding box center [159, 50] width 11 height 7
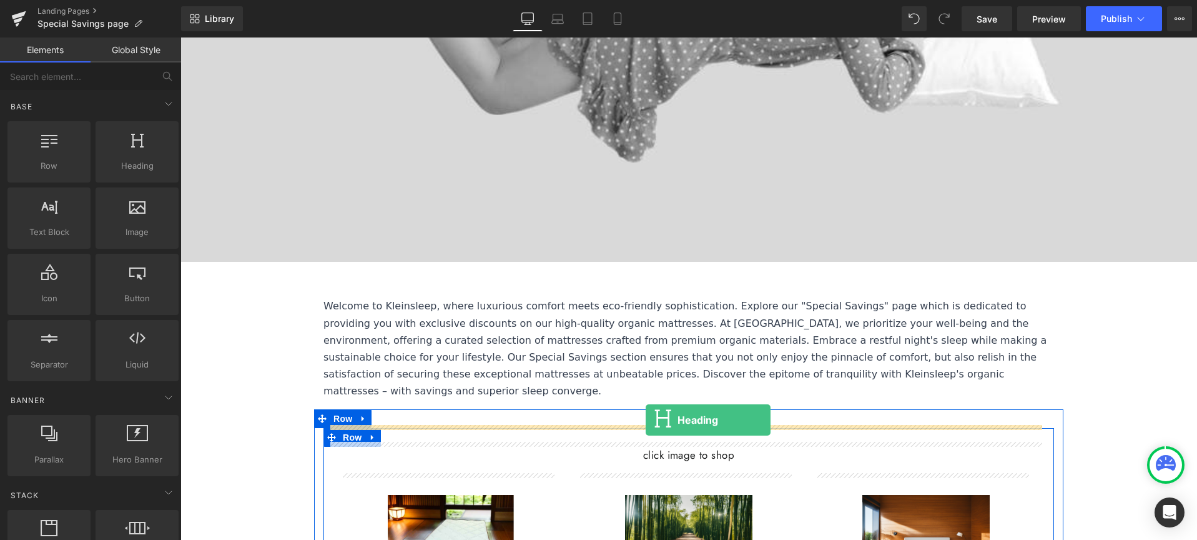
drag, startPoint x: 310, startPoint y: 187, endPoint x: 646, endPoint y: 420, distance: 408.0
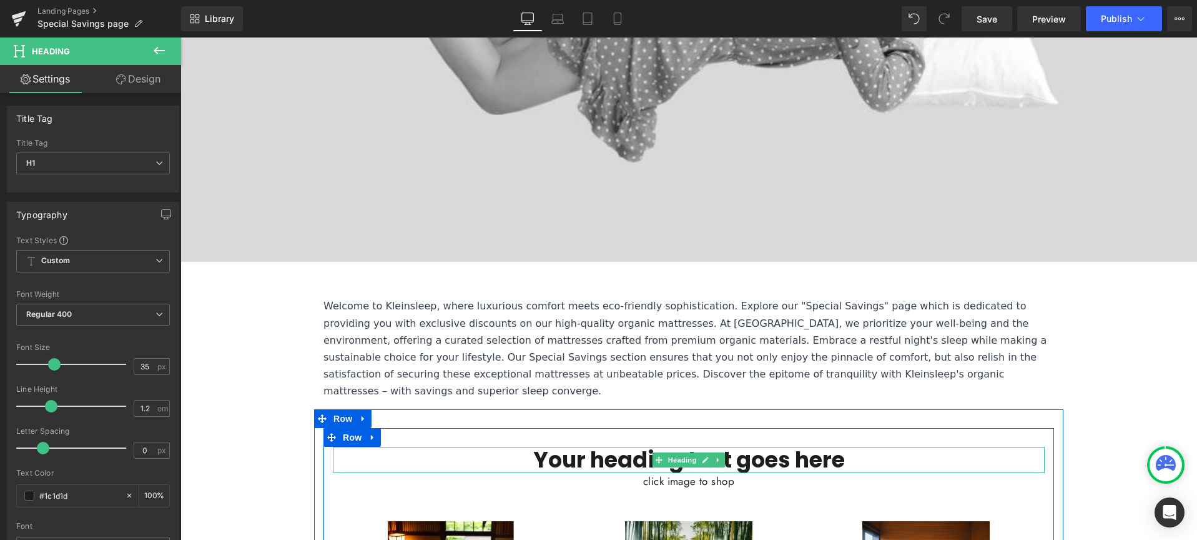
click at [638, 447] on h1 "Your heading text goes here" at bounding box center [689, 460] width 712 height 26
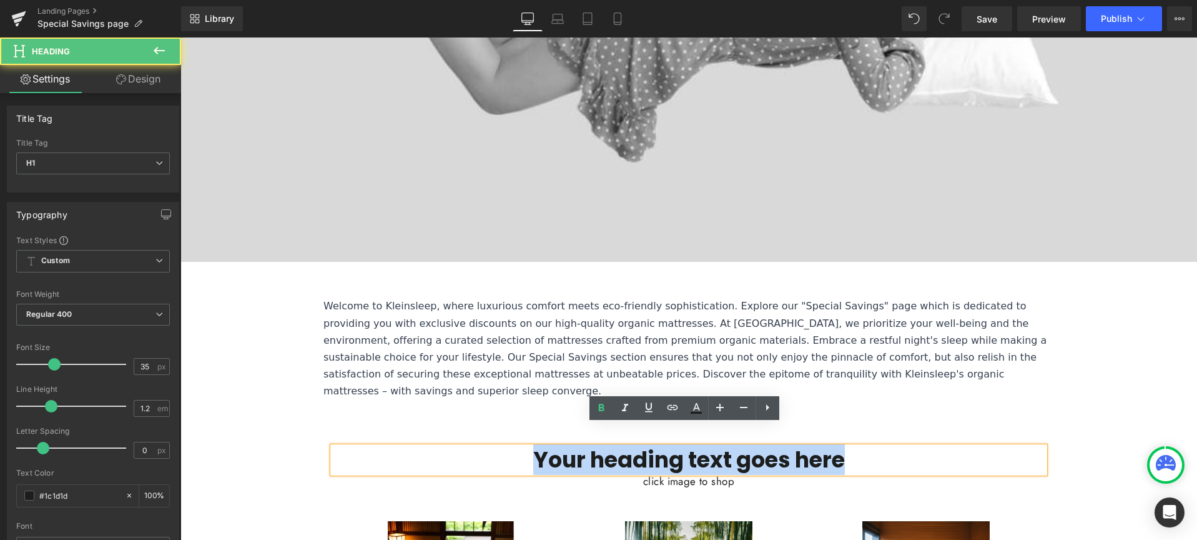
click at [637, 447] on h1 "Your heading text goes here" at bounding box center [689, 460] width 712 height 26
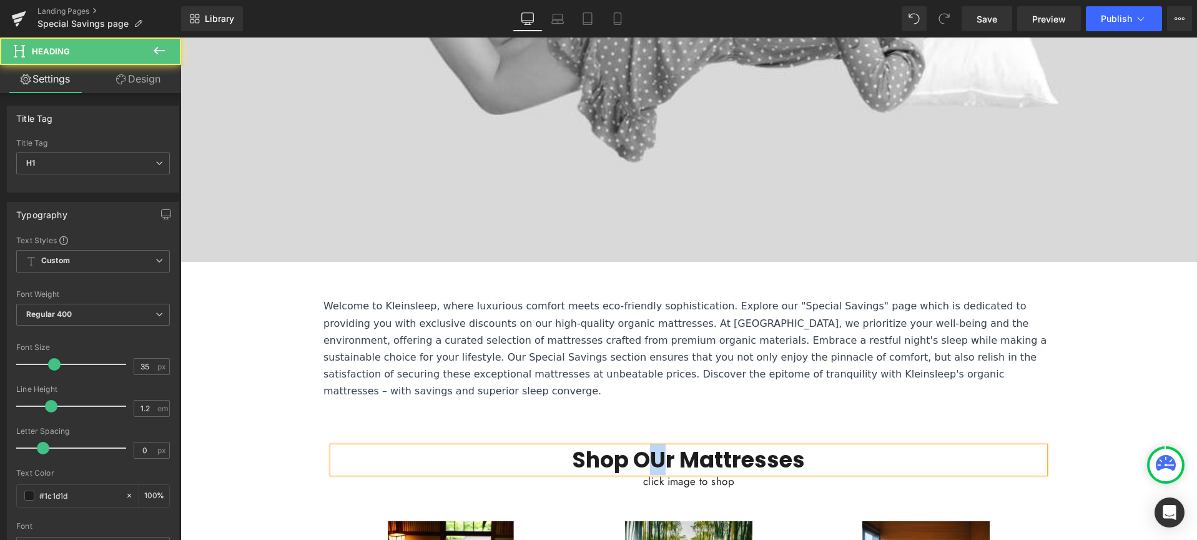
click at [661, 447] on h1 "Shop OUr Mattresses" at bounding box center [689, 460] width 712 height 26
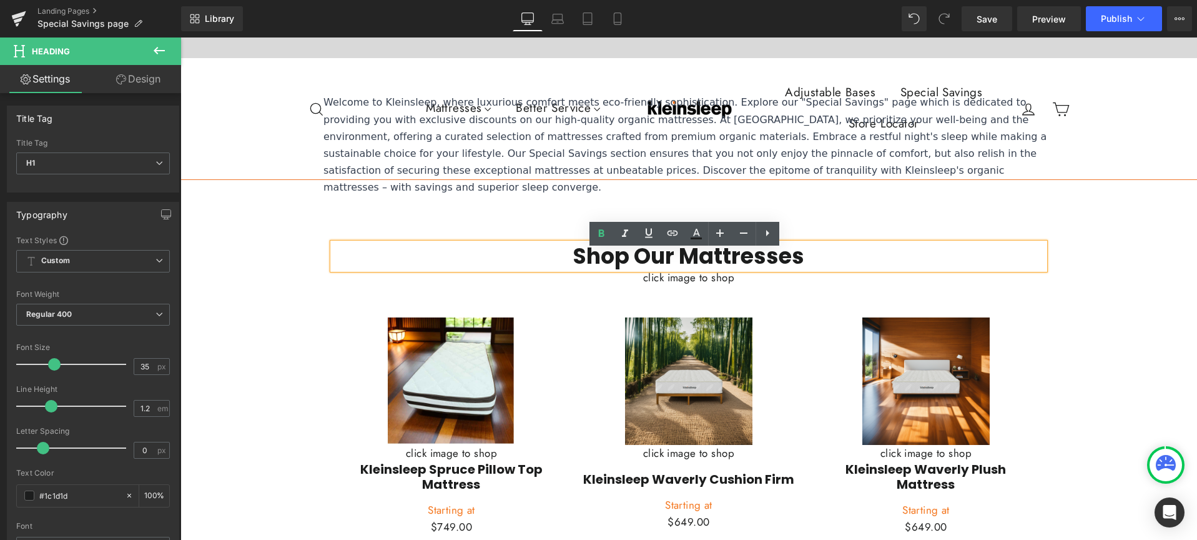
scroll to position [824, 0]
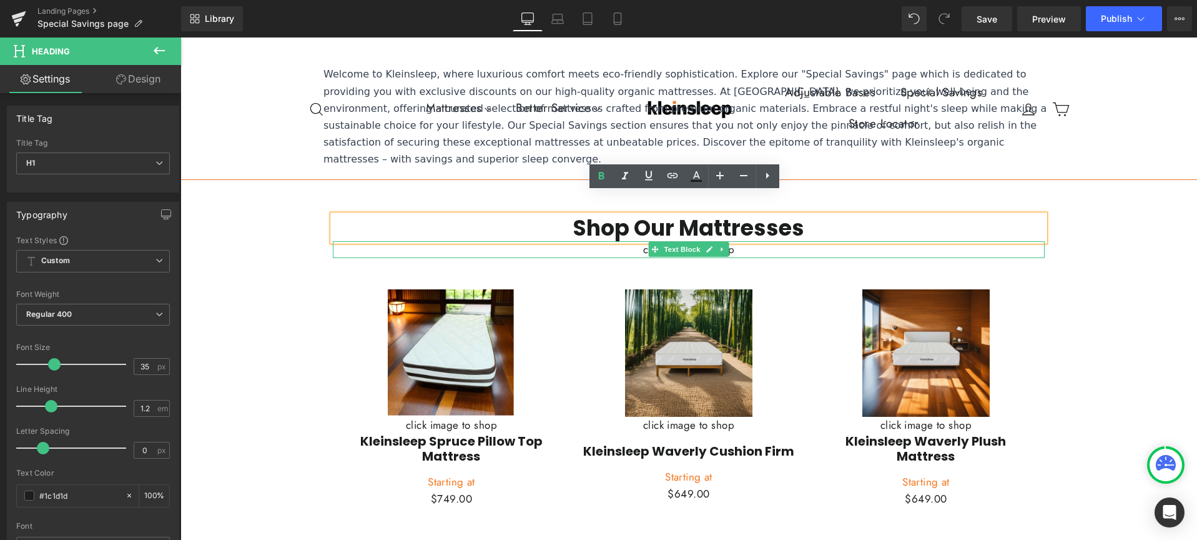
click at [719, 242] on link at bounding box center [722, 249] width 13 height 15
click at [511, 241] on p "click image to shop" at bounding box center [689, 249] width 712 height 17
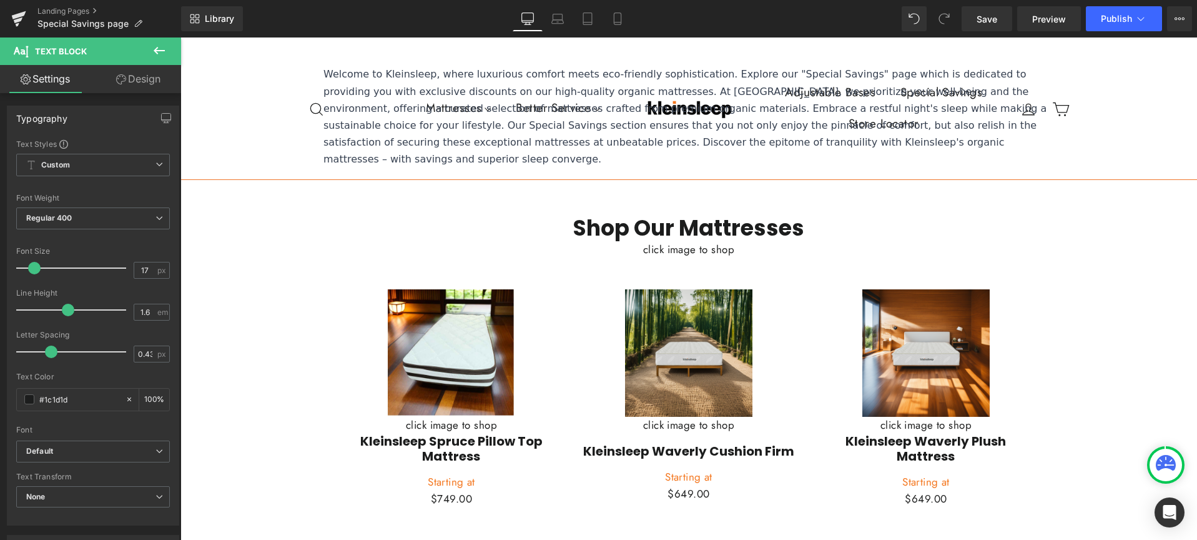
click at [140, 86] on link "Design" at bounding box center [138, 79] width 91 height 28
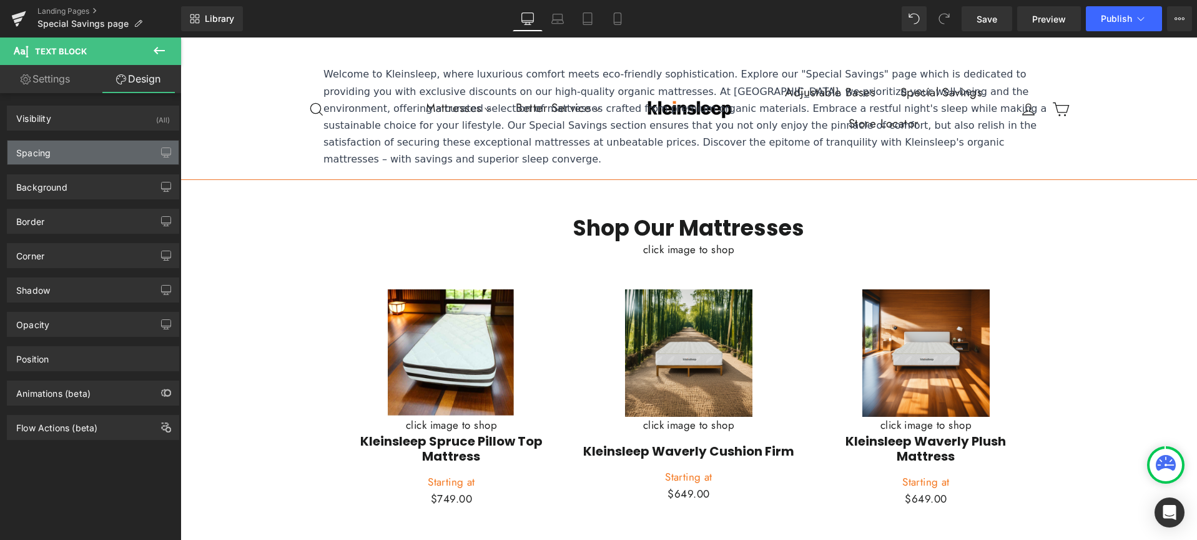
click at [73, 157] on div "Spacing" at bounding box center [92, 153] width 171 height 24
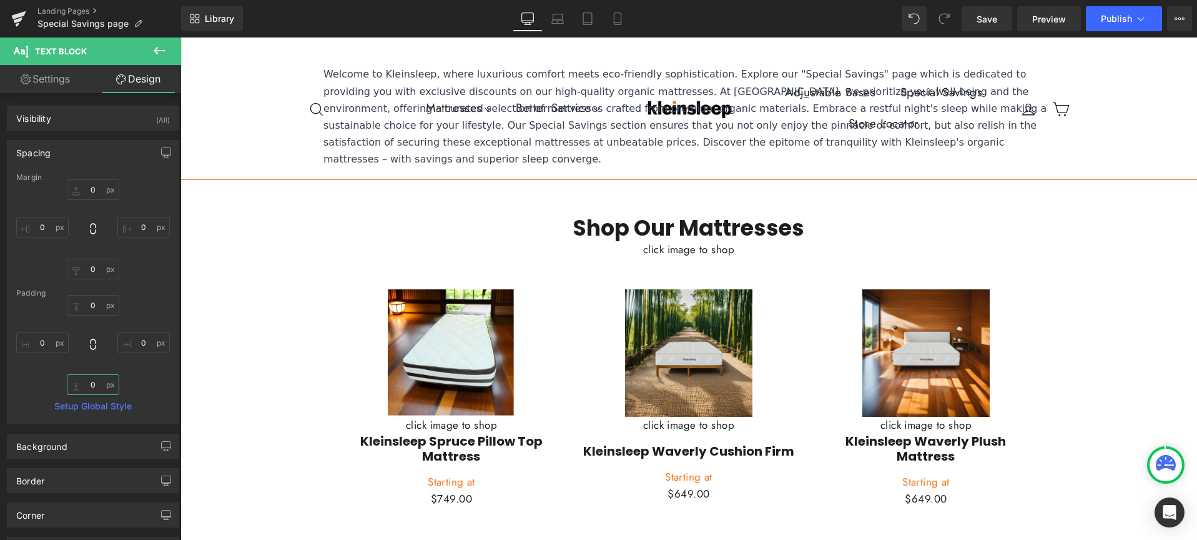
click at [91, 382] on input "0" at bounding box center [93, 384] width 52 height 21
click at [90, 191] on input "0" at bounding box center [93, 189] width 52 height 21
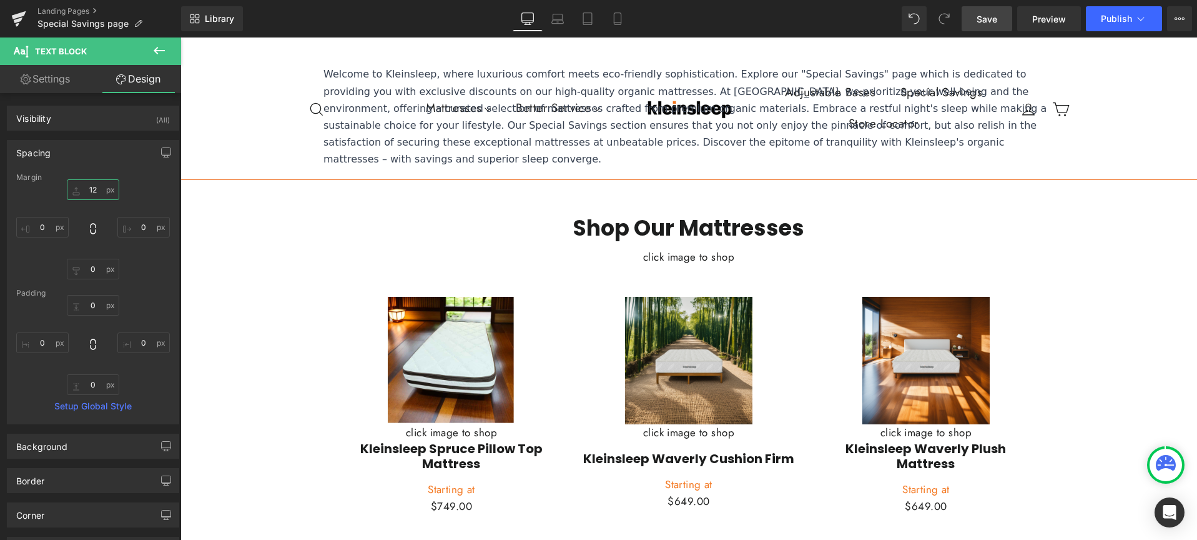
type input "12"
click at [995, 12] on span "Save" at bounding box center [987, 18] width 21 height 13
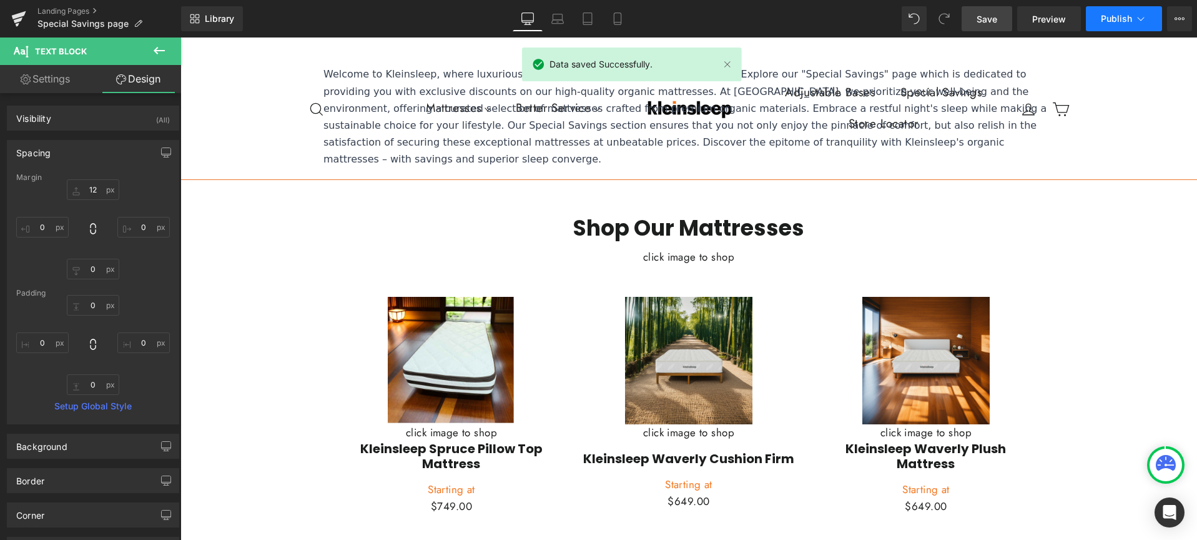
click at [1120, 15] on span "Publish" at bounding box center [1116, 19] width 31 height 10
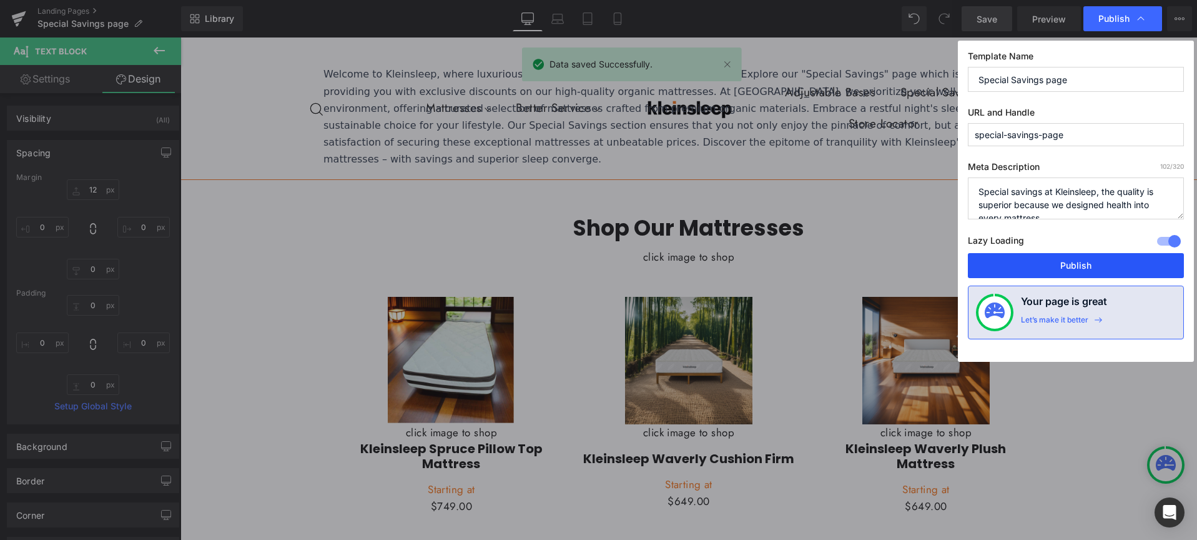
click at [1064, 260] on button "Publish" at bounding box center [1076, 265] width 216 height 25
